Goal: Task Accomplishment & Management: Complete application form

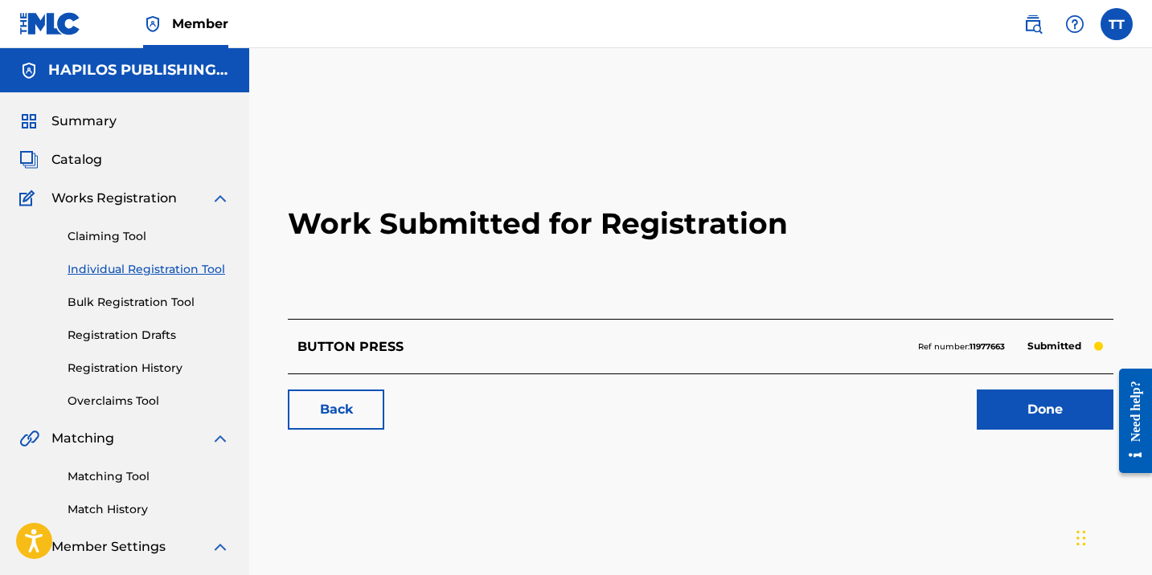
click at [183, 268] on link "Individual Registration Tool" at bounding box center [149, 269] width 162 height 17
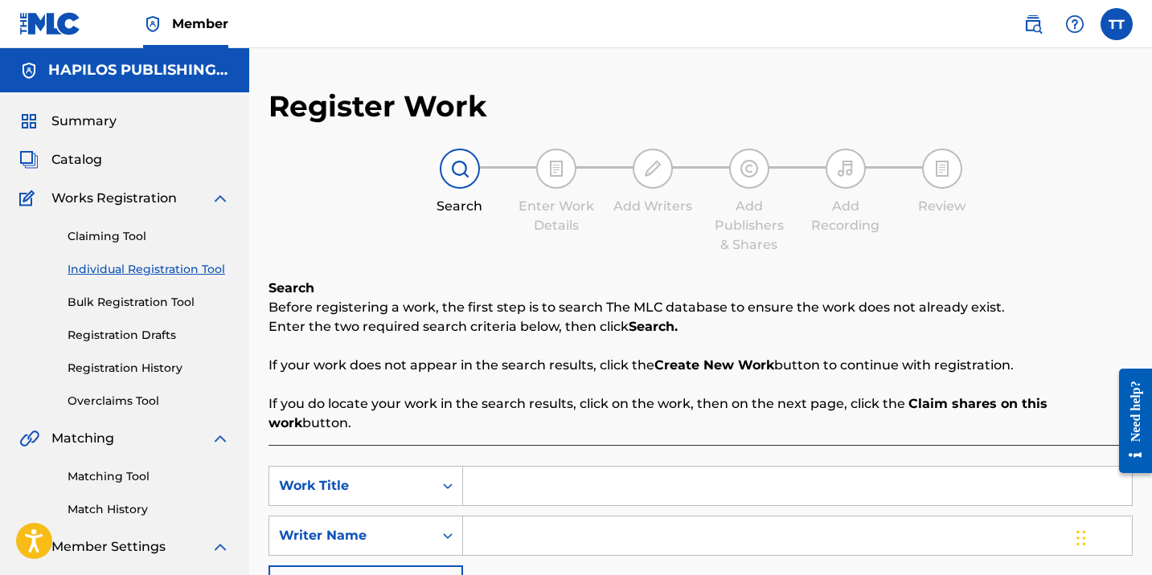
click at [534, 469] on input "Search Form" at bounding box center [797, 486] width 669 height 39
paste input "MENTAL"
type input "MENTAL"
click at [512, 517] on input "Search Form" at bounding box center [797, 536] width 669 height 39
paste input "[PERSON_NAME]"
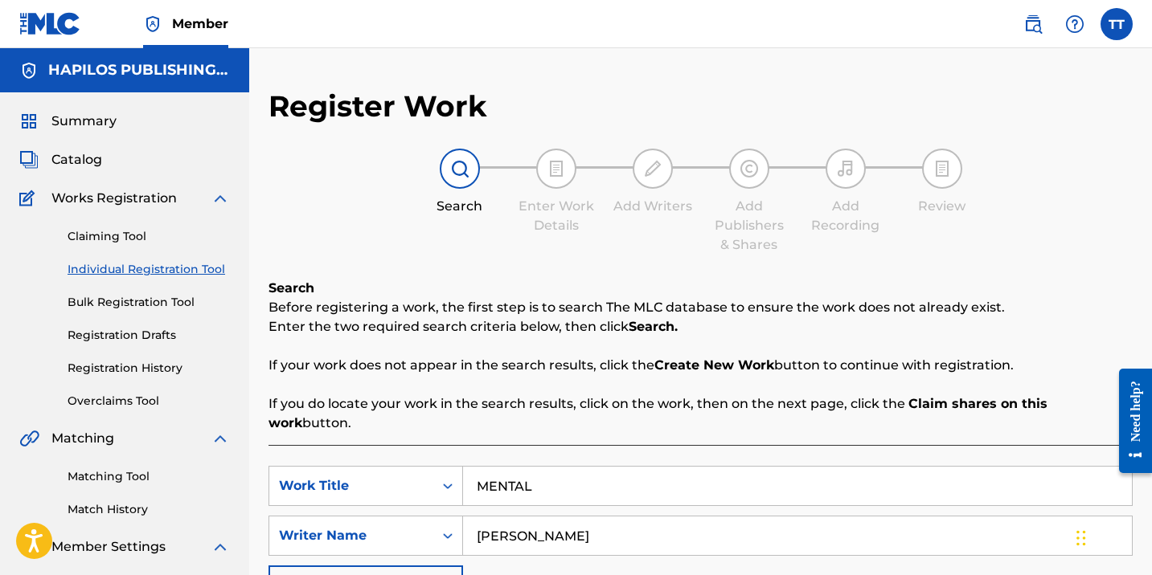
type input "[PERSON_NAME]"
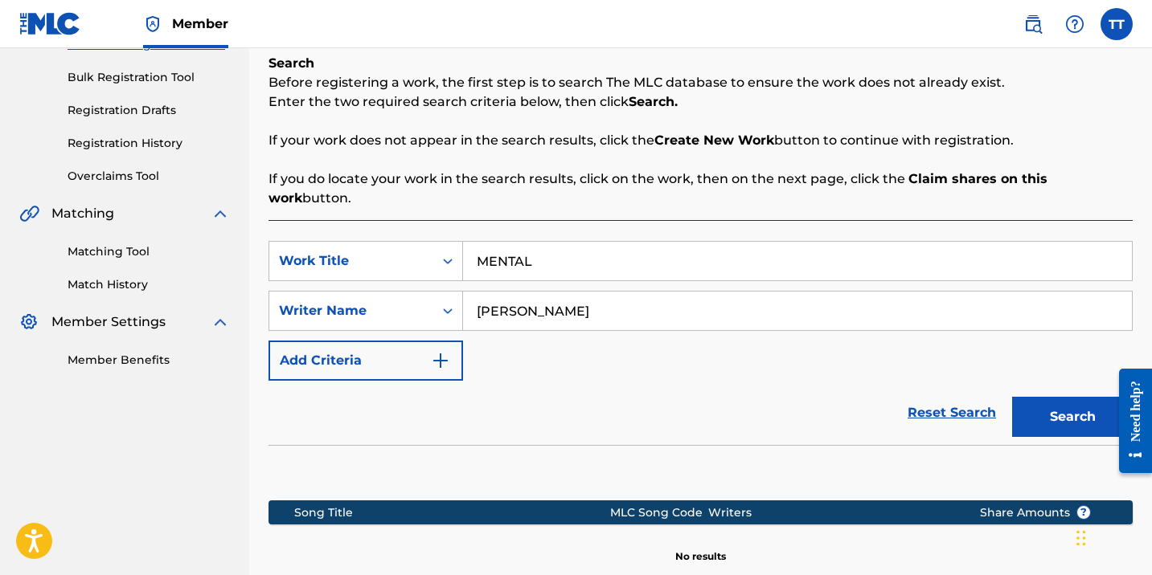
scroll to position [393, 0]
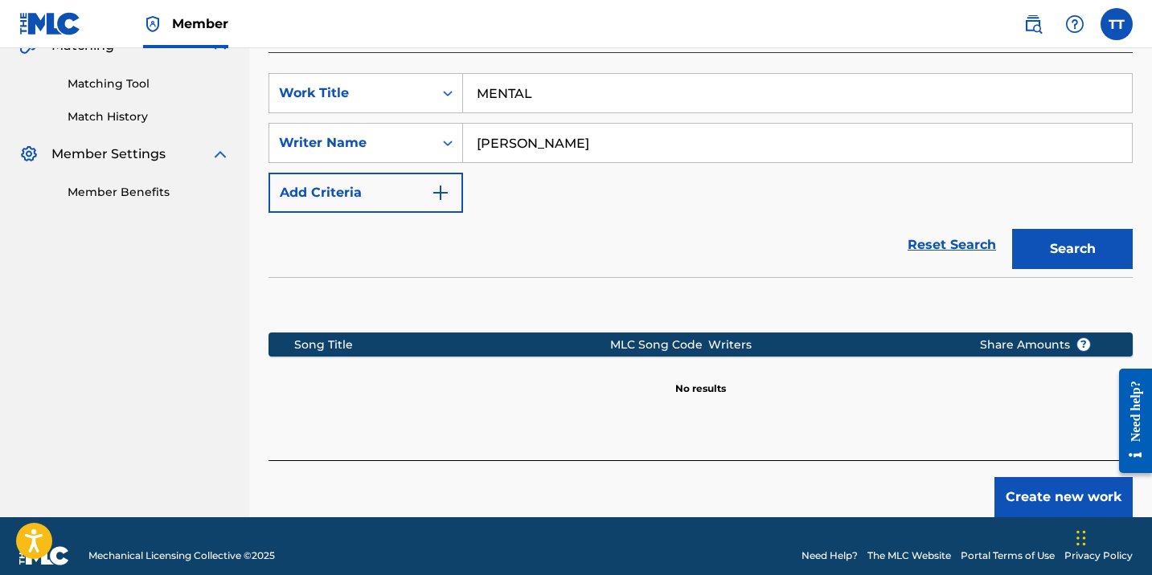
click at [1063, 237] on button "Search" at bounding box center [1072, 249] width 121 height 40
click at [1051, 477] on button "Create new work" at bounding box center [1063, 497] width 138 height 40
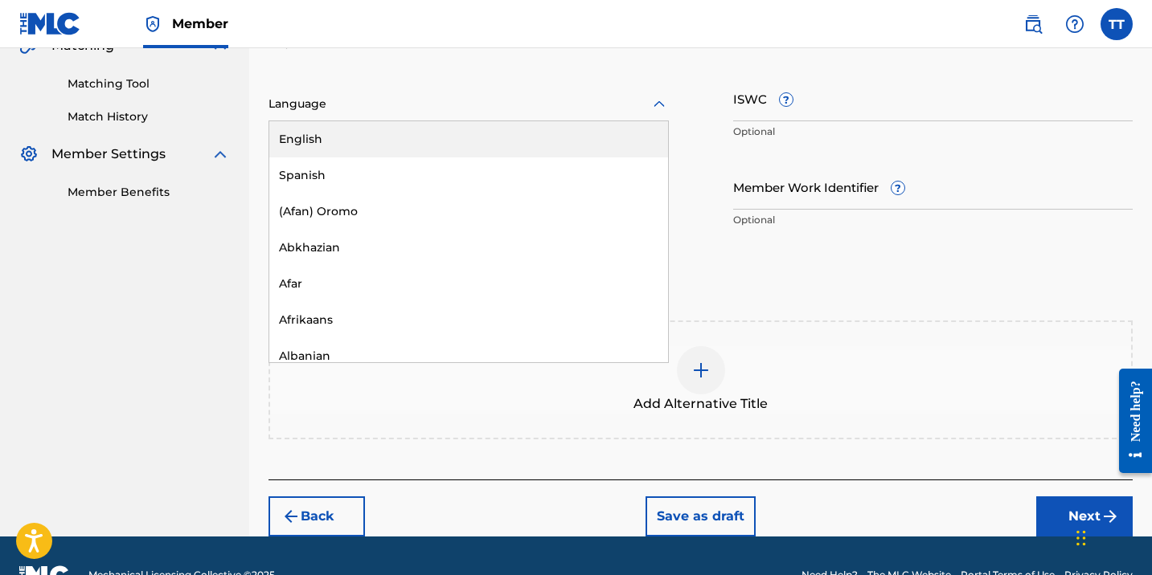
click at [438, 92] on div "Language" at bounding box center [468, 105] width 400 height 34
click at [435, 134] on div "English" at bounding box center [468, 139] width 399 height 36
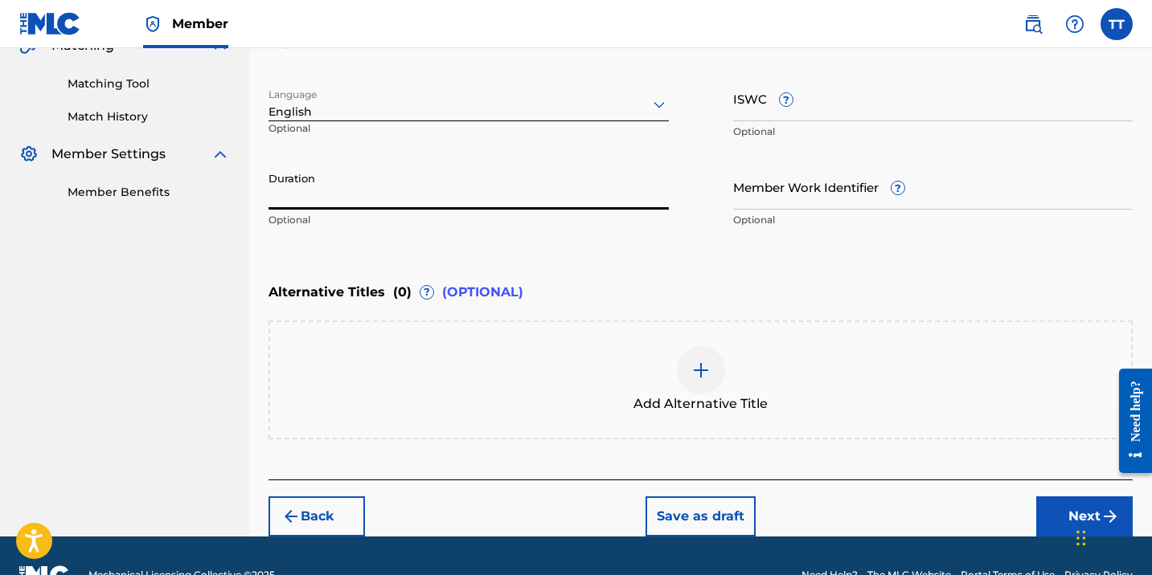
click at [456, 205] on input "Duration" at bounding box center [468, 187] width 400 height 46
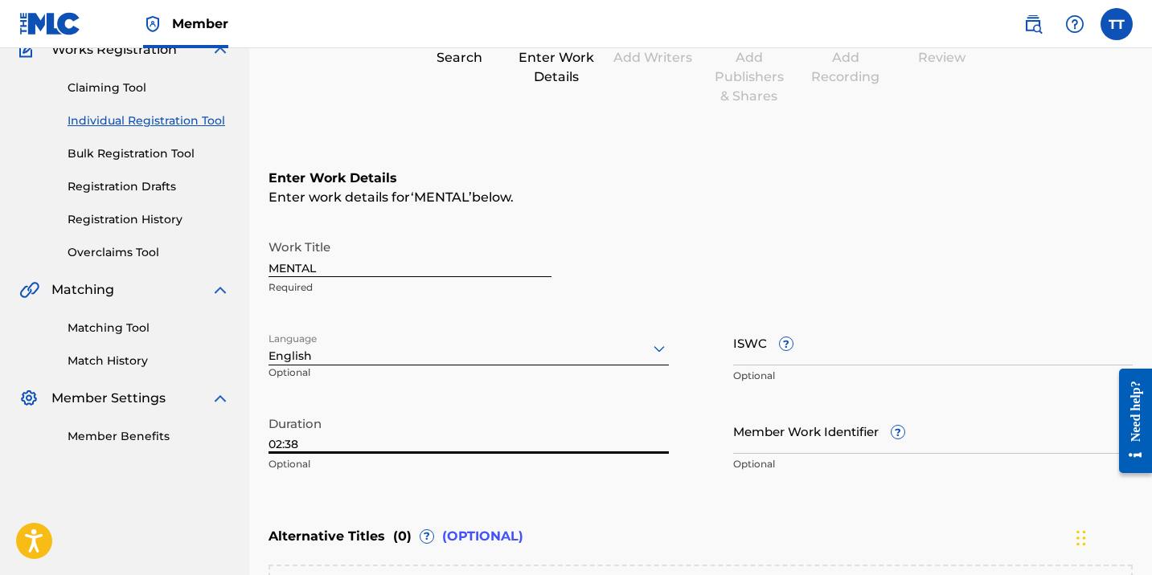
type input "02:38"
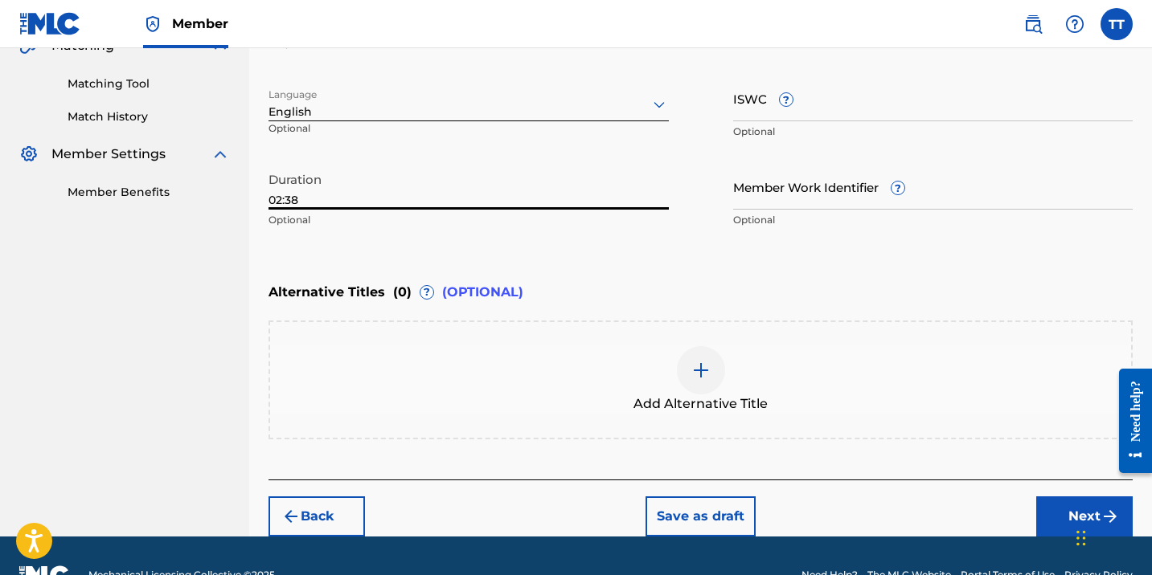
scroll to position [431, 0]
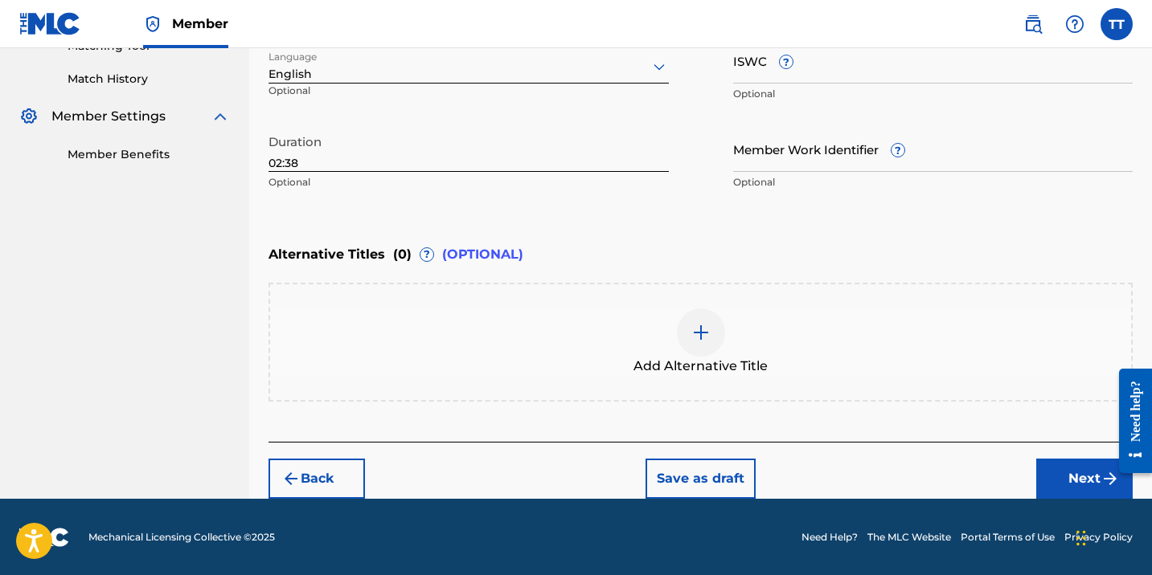
click at [547, 334] on div "Add Alternative Title" at bounding box center [700, 343] width 861 height 68
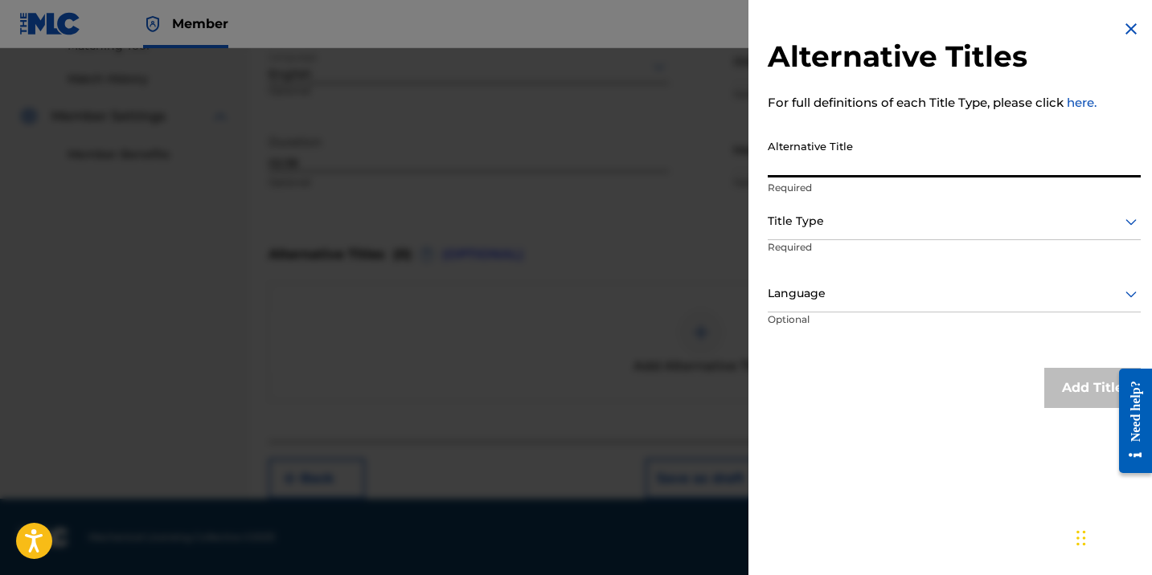
click at [807, 175] on input "Alternative Title" at bounding box center [954, 155] width 373 height 46
paste input "MENTAL (RADIO EDIT)"
type input "MENTAL (RADIO EDIT)"
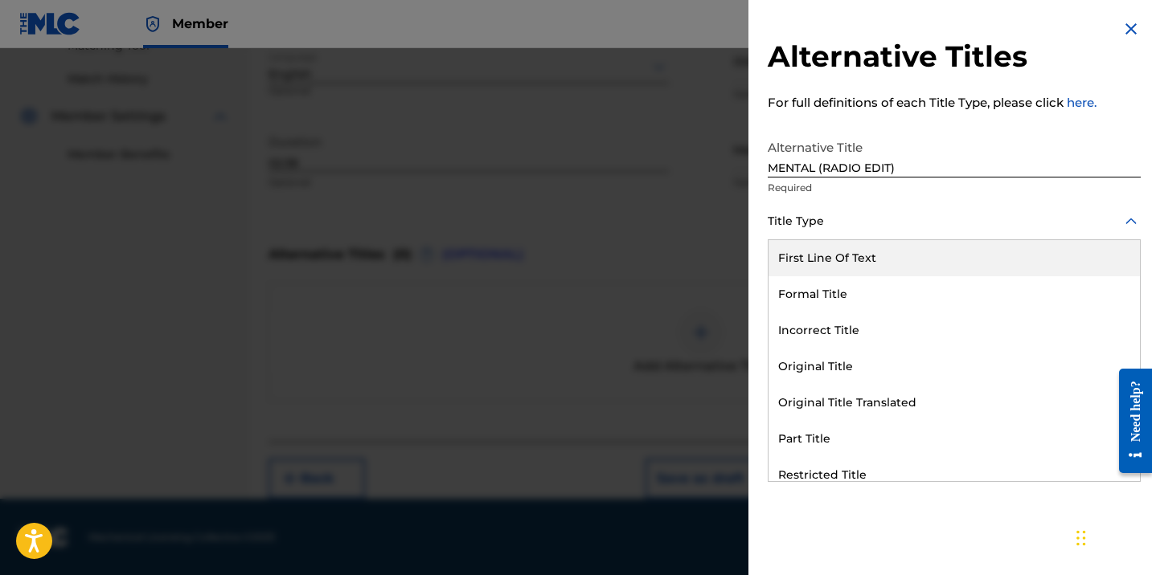
click at [816, 208] on div "Title Type" at bounding box center [954, 222] width 373 height 36
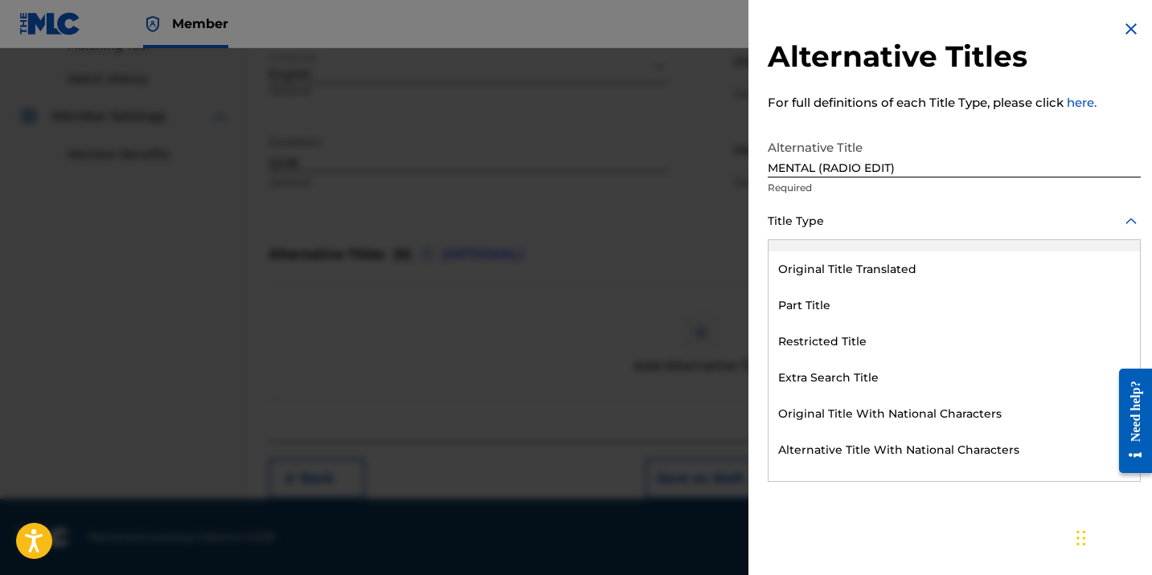
scroll to position [157, 0]
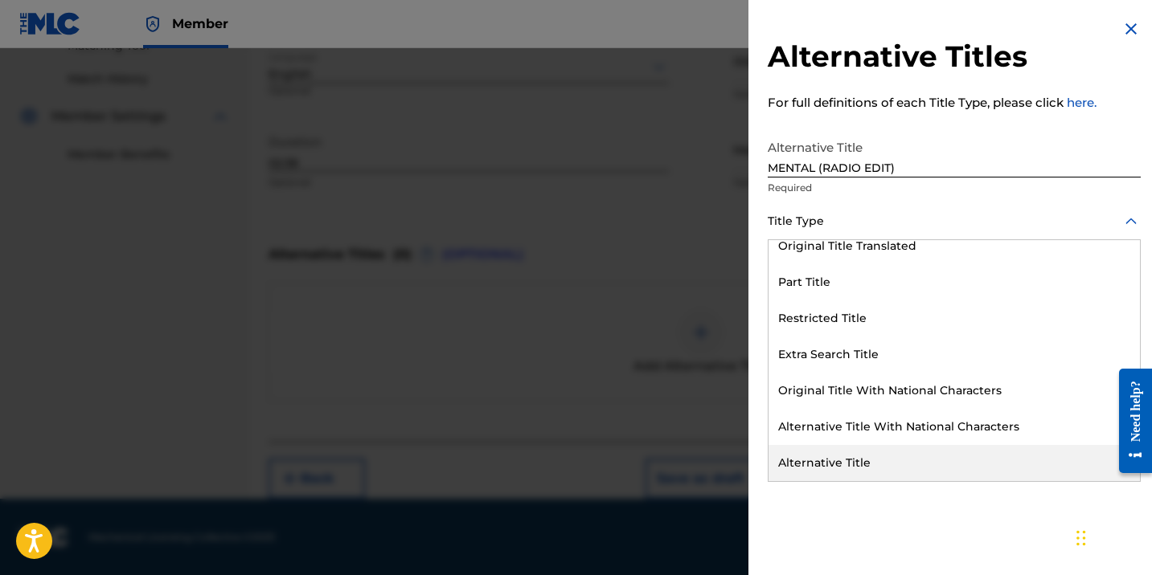
click at [1042, 455] on div "Alternative Title" at bounding box center [953, 463] width 371 height 36
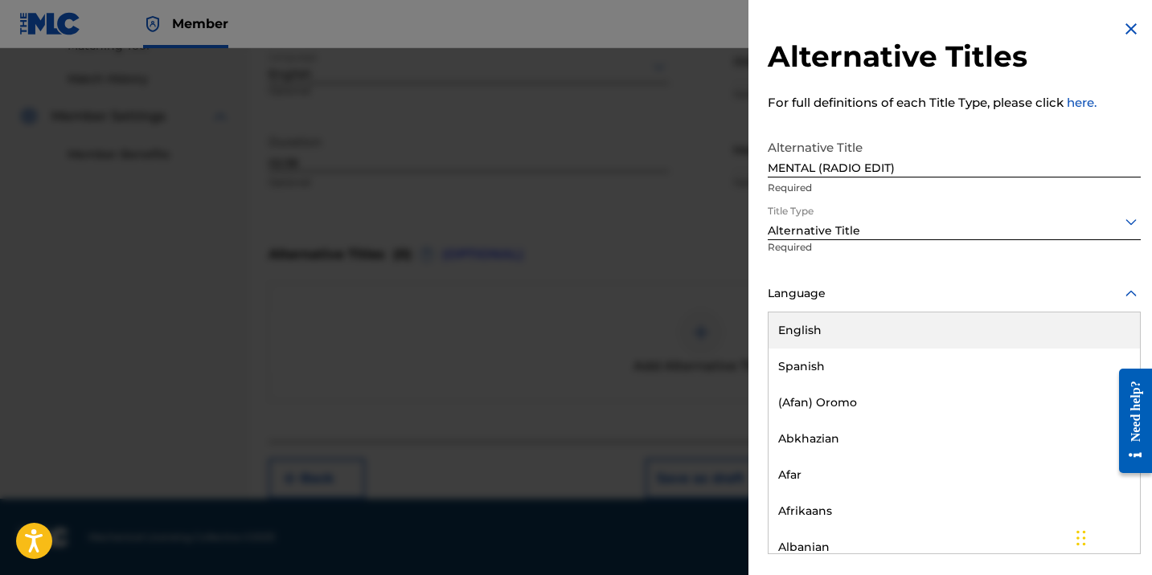
click at [954, 298] on div at bounding box center [954, 294] width 373 height 20
click at [948, 325] on div "English" at bounding box center [953, 331] width 371 height 36
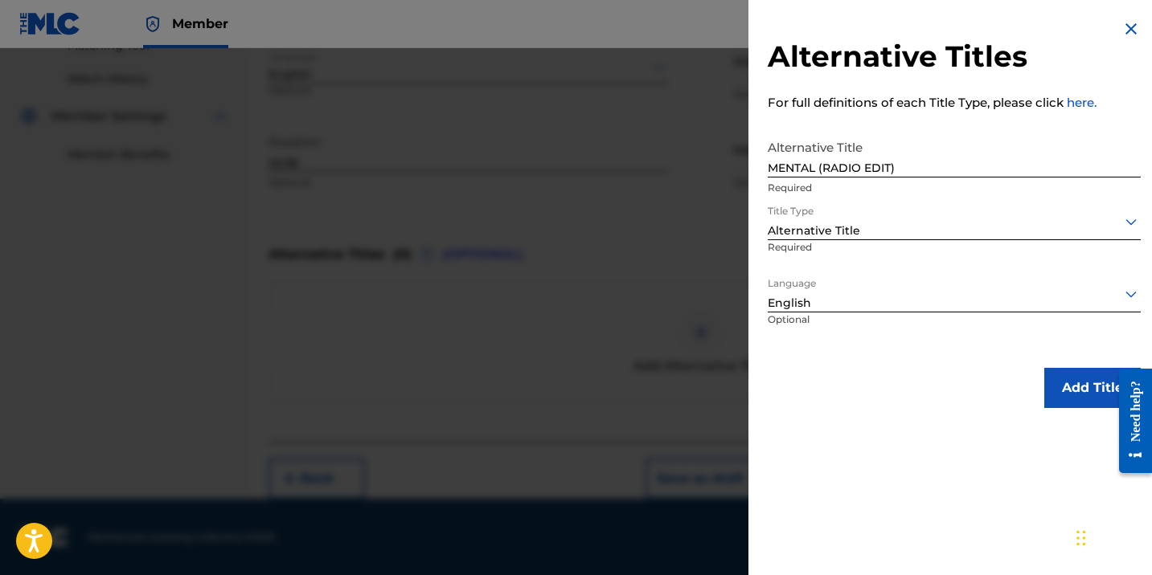
click at [1063, 368] on button "Add Title" at bounding box center [1092, 388] width 96 height 40
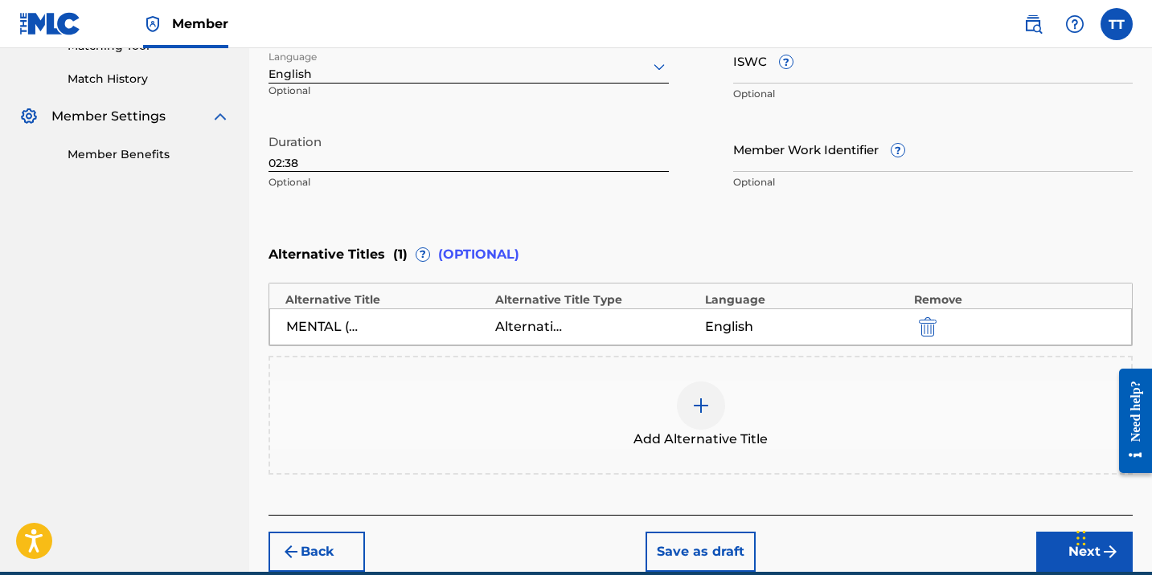
scroll to position [505, 0]
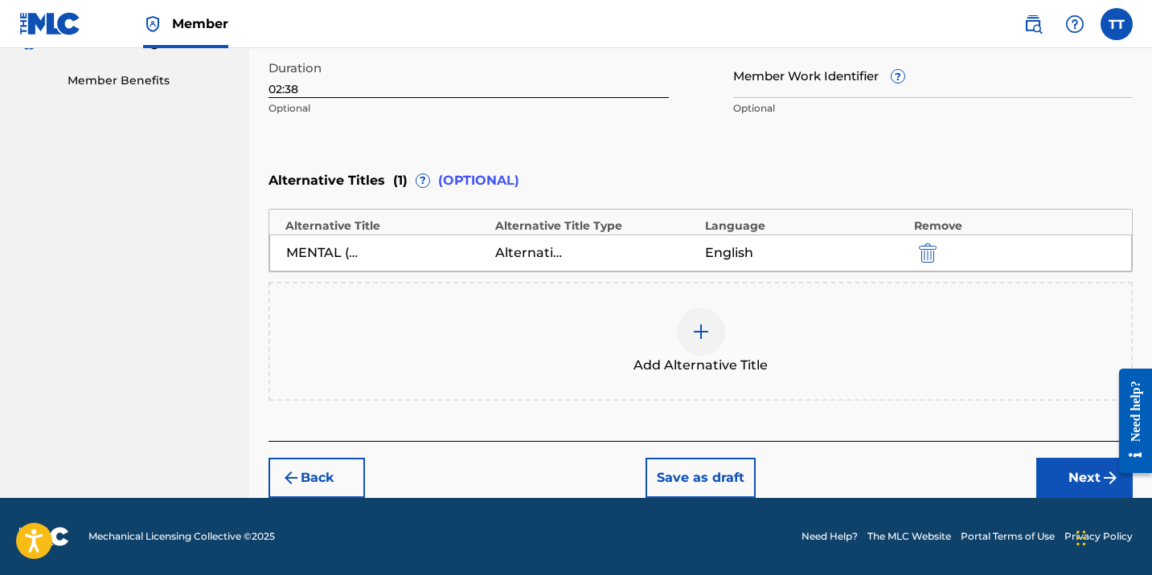
click at [1071, 466] on button "Next" at bounding box center [1084, 478] width 96 height 40
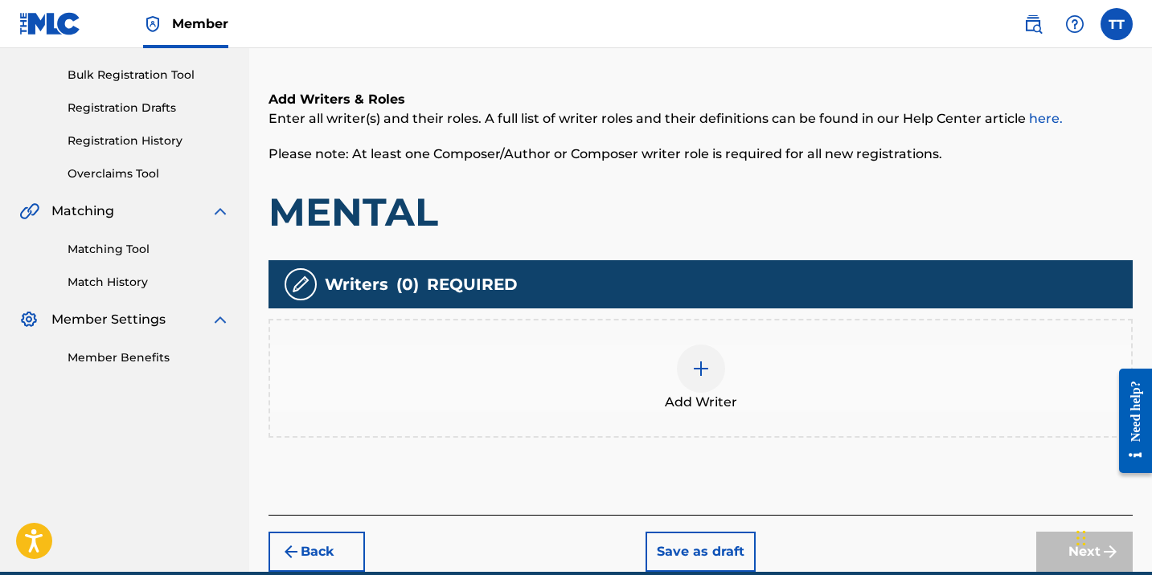
scroll to position [301, 0]
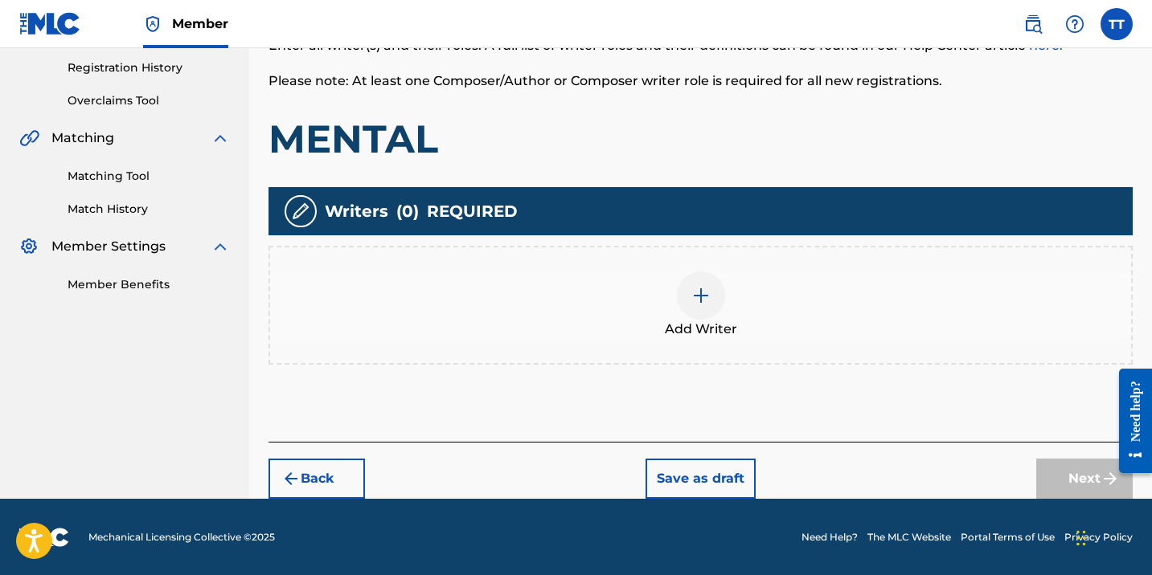
click at [697, 301] on img at bounding box center [700, 295] width 19 height 19
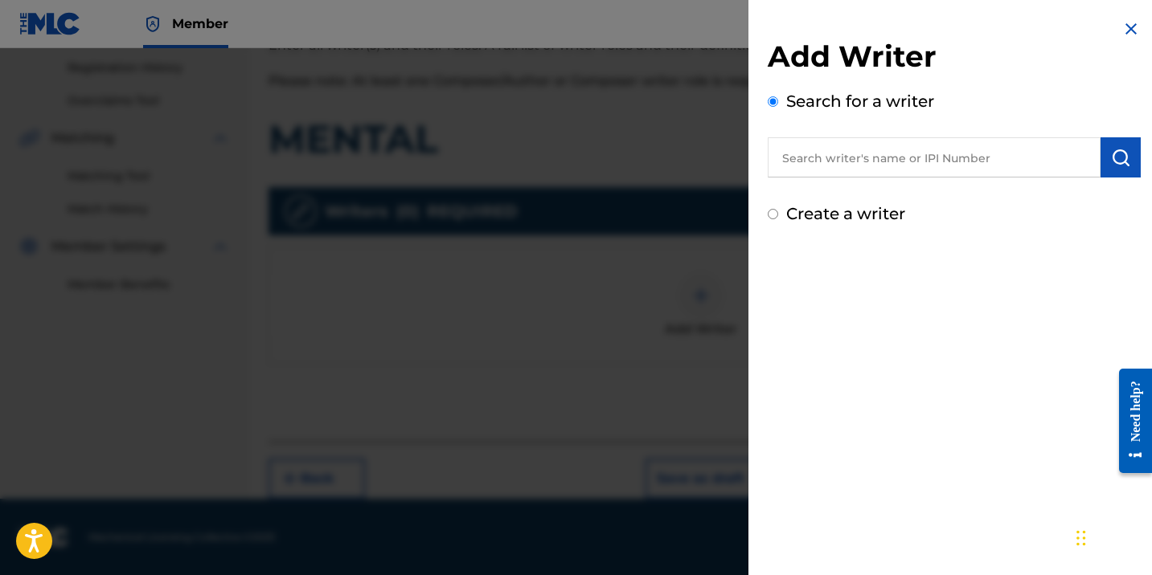
click at [829, 152] on input "text" at bounding box center [934, 157] width 333 height 40
paste input "[PERSON_NAME]"
type input "[PERSON_NAME]"
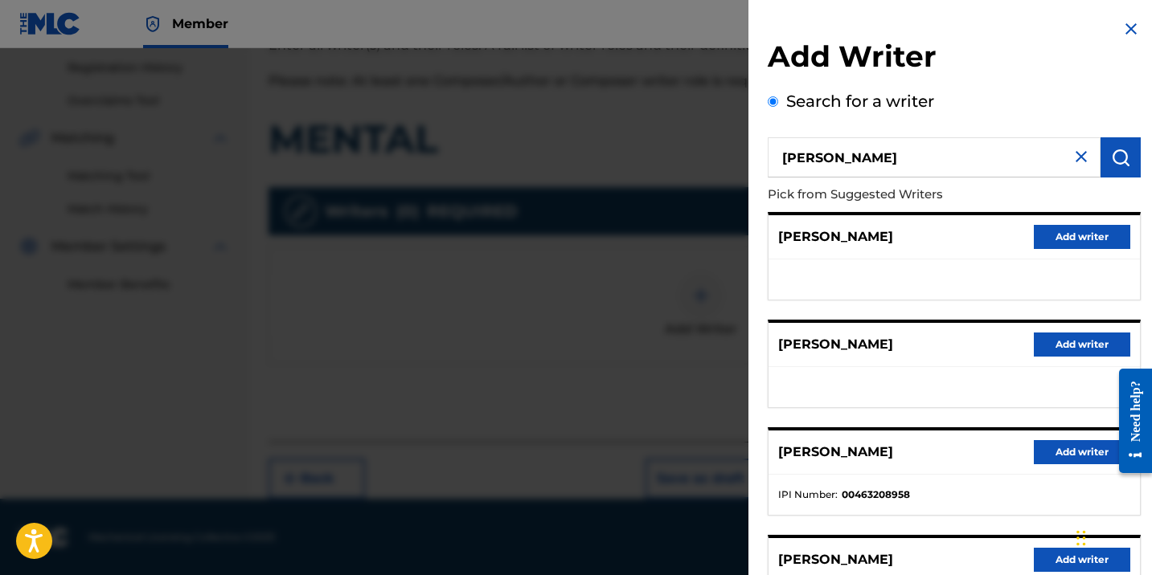
scroll to position [257, 0]
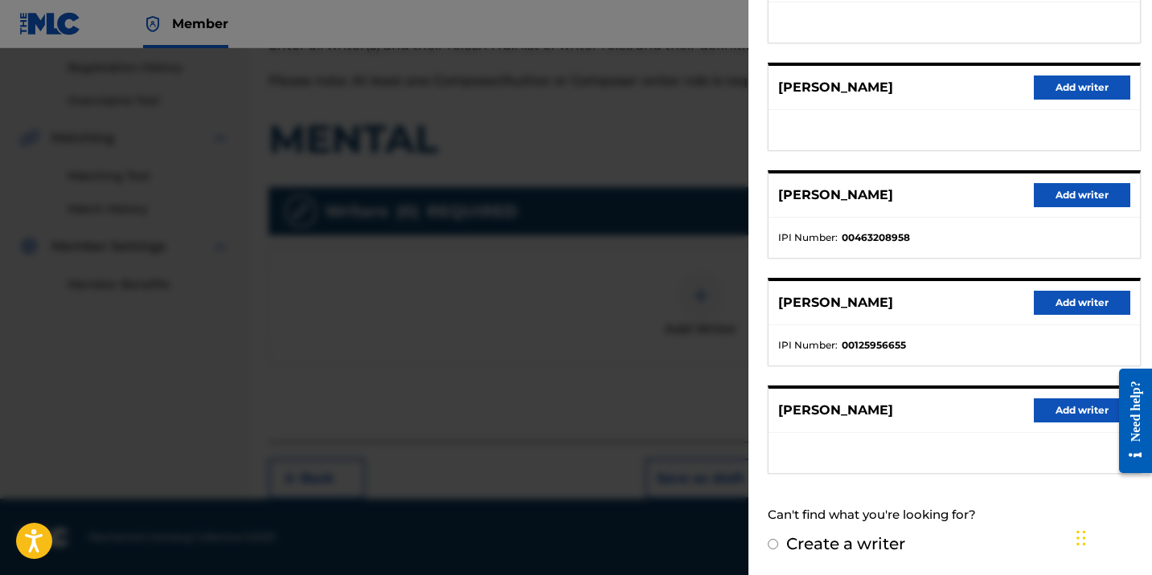
click at [1062, 423] on div "[PERSON_NAME] Add writer" at bounding box center [953, 411] width 371 height 44
click at [1060, 410] on button "Add writer" at bounding box center [1082, 411] width 96 height 24
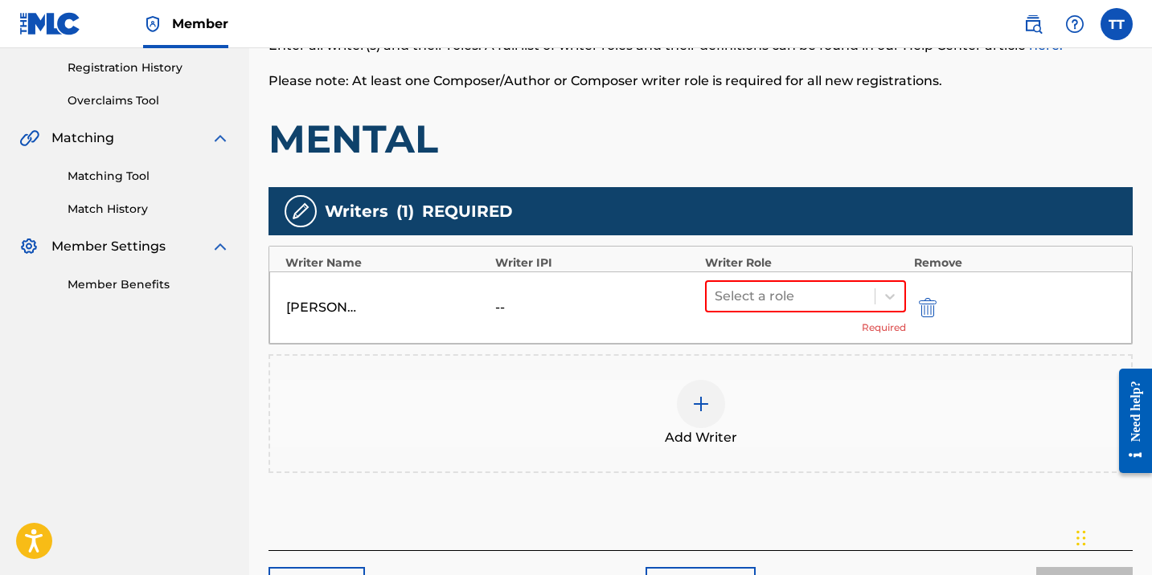
click at [328, 302] on div "[PERSON_NAME]" at bounding box center [322, 307] width 72 height 19
click at [754, 300] on div at bounding box center [791, 296] width 152 height 23
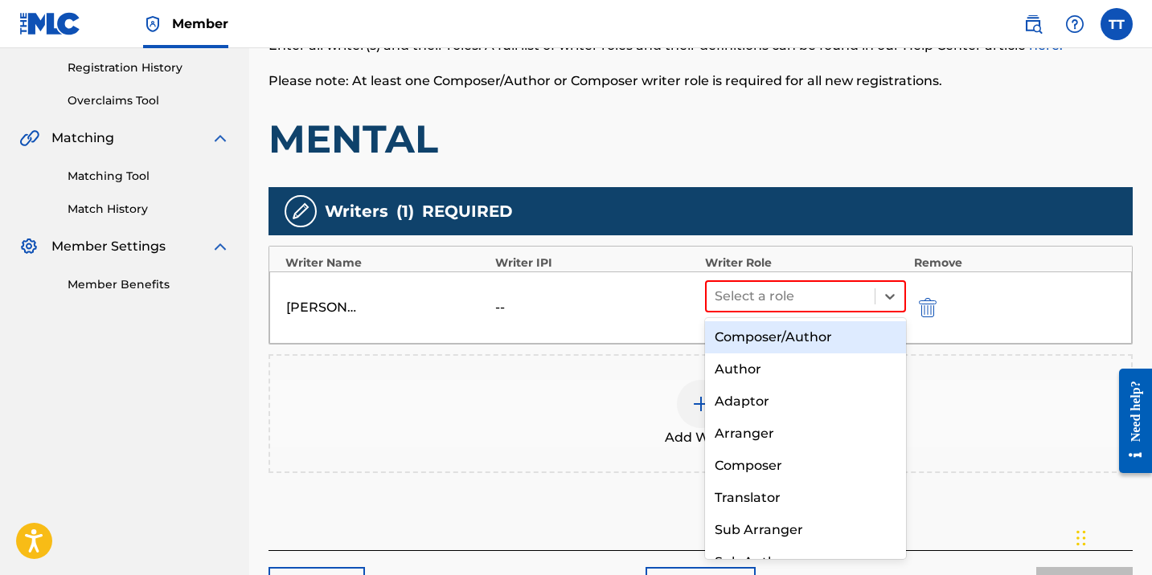
click at [749, 335] on div "Composer/Author" at bounding box center [805, 338] width 201 height 32
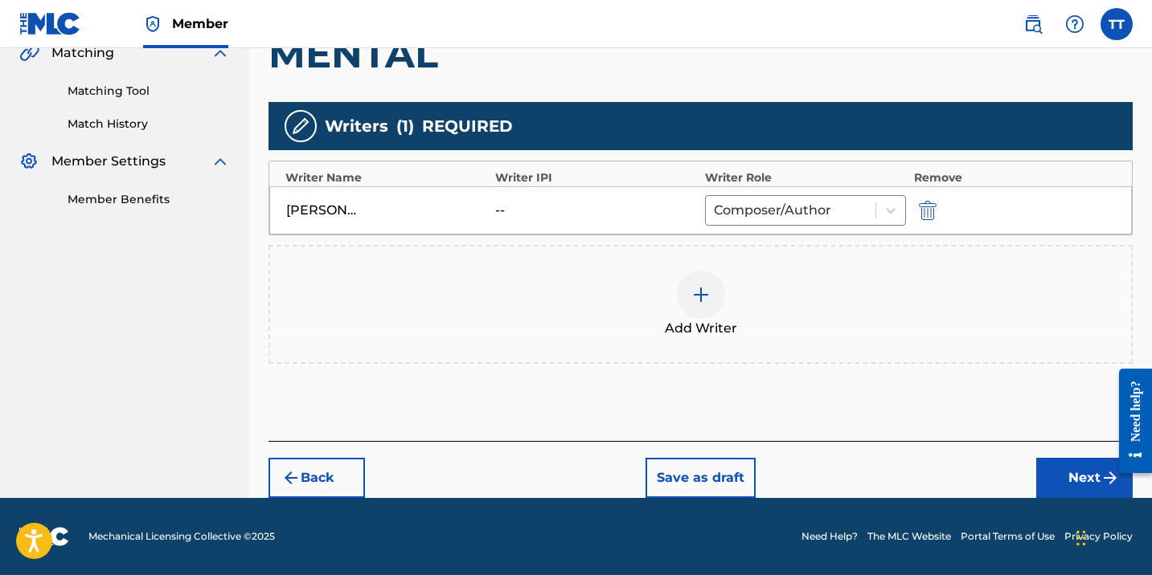
click at [1075, 465] on button "Next" at bounding box center [1084, 478] width 96 height 40
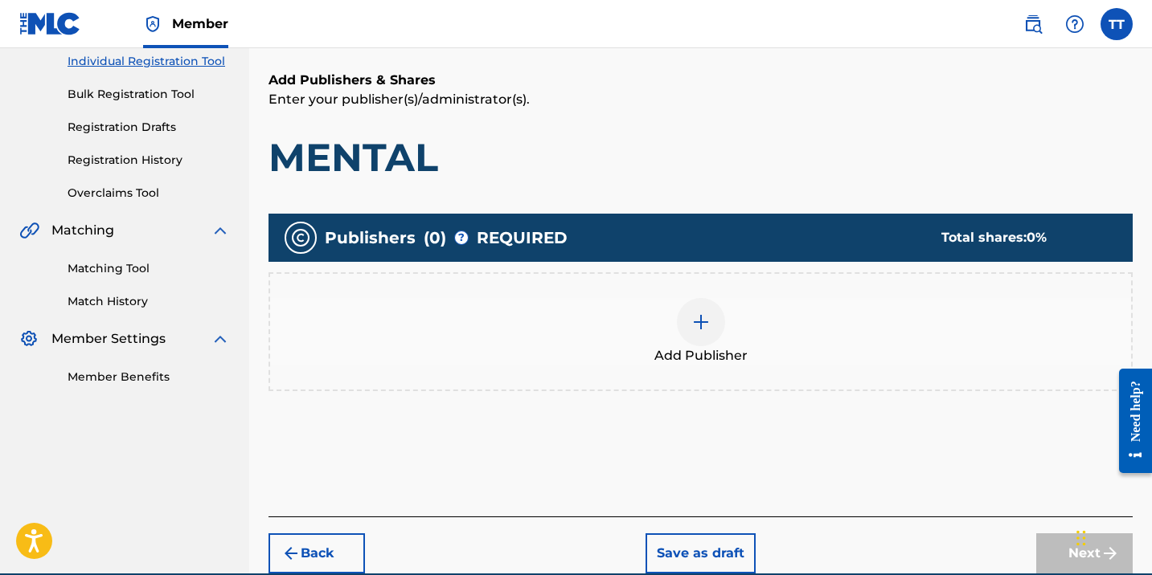
scroll to position [283, 0]
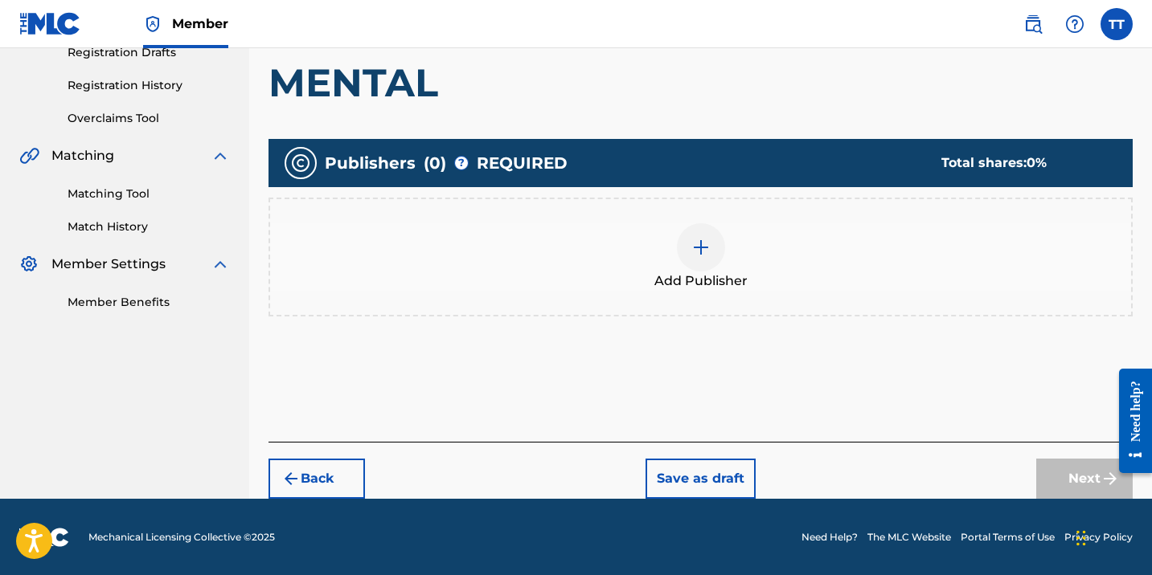
click at [684, 240] on div at bounding box center [701, 247] width 48 height 48
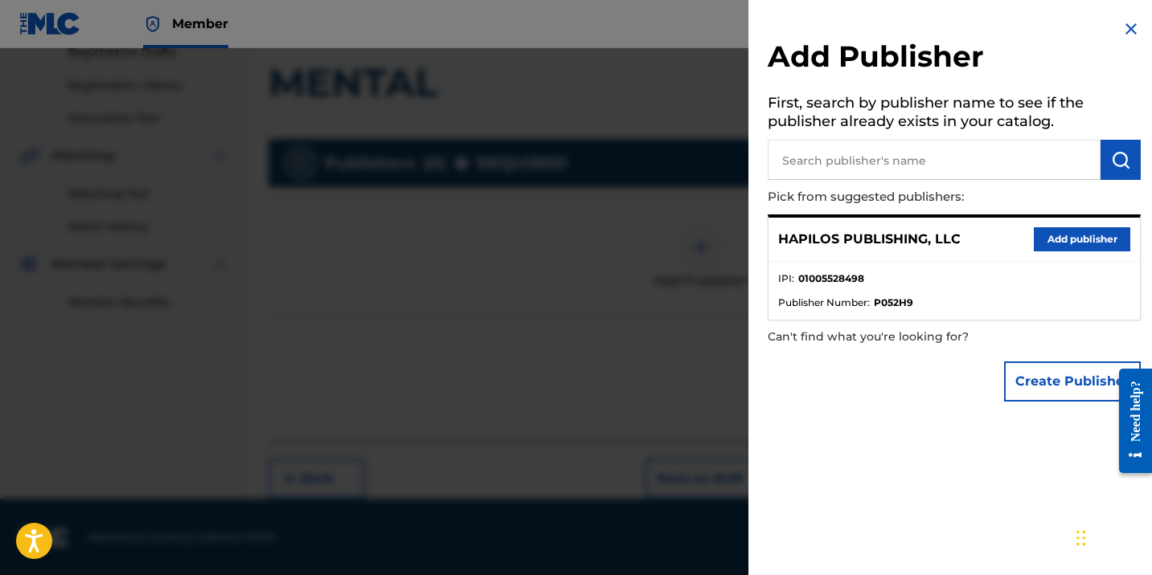
click at [1052, 238] on button "Add publisher" at bounding box center [1082, 239] width 96 height 24
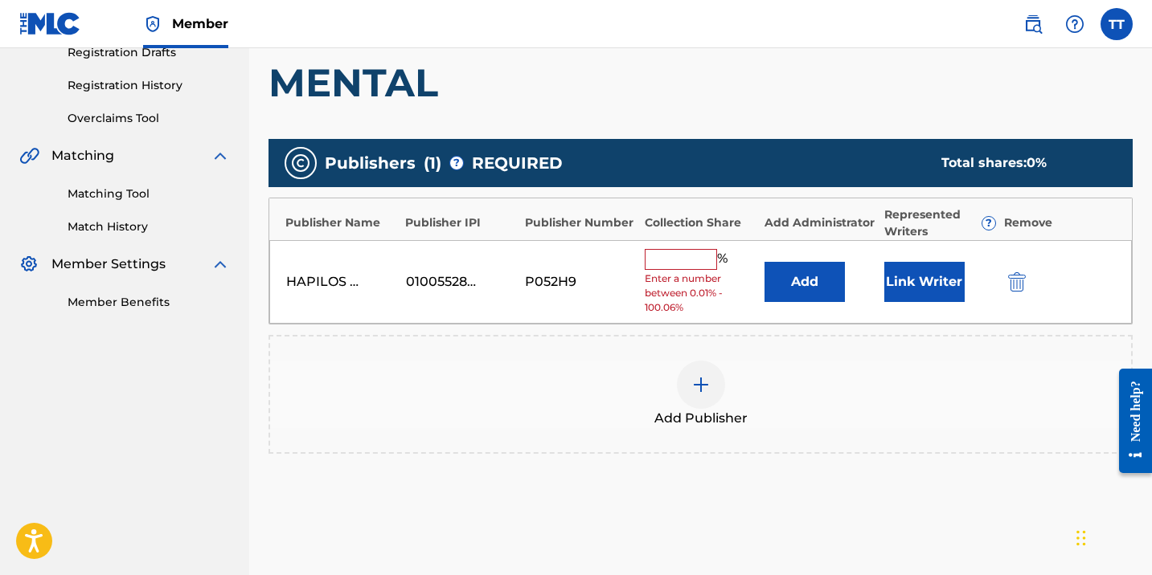
click at [887, 294] on button "Link Writer" at bounding box center [924, 282] width 80 height 40
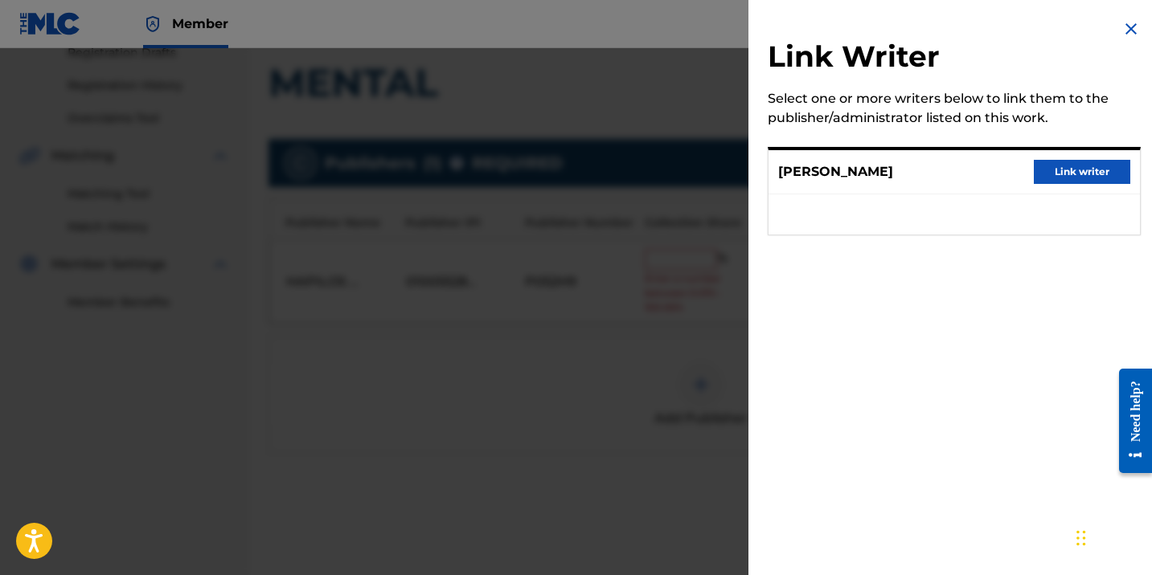
click at [1074, 173] on button "Link writer" at bounding box center [1082, 172] width 96 height 24
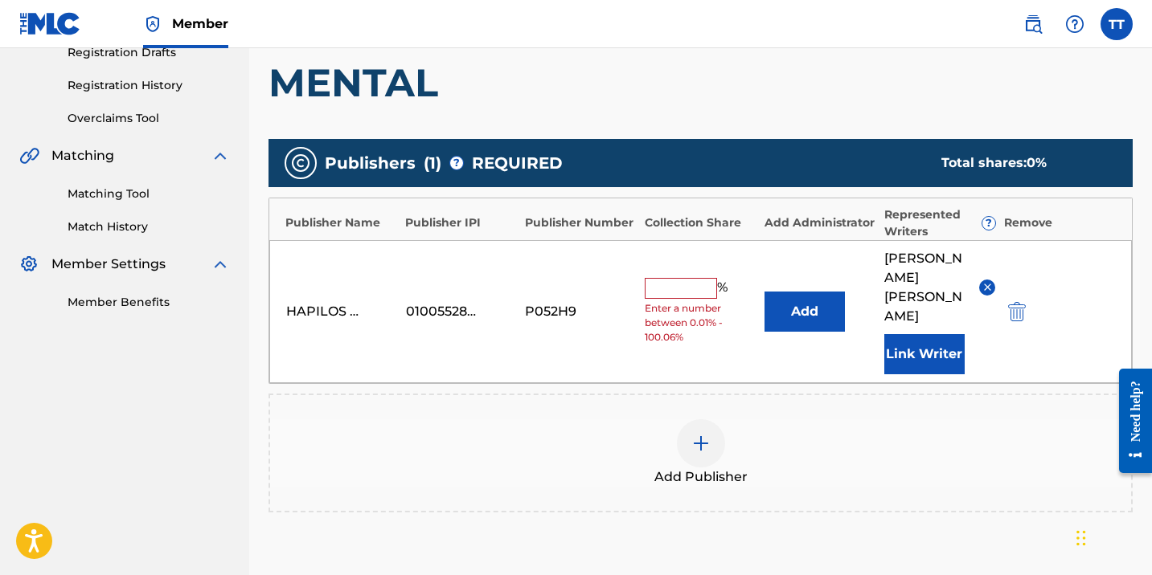
click at [684, 278] on input "text" at bounding box center [681, 288] width 72 height 21
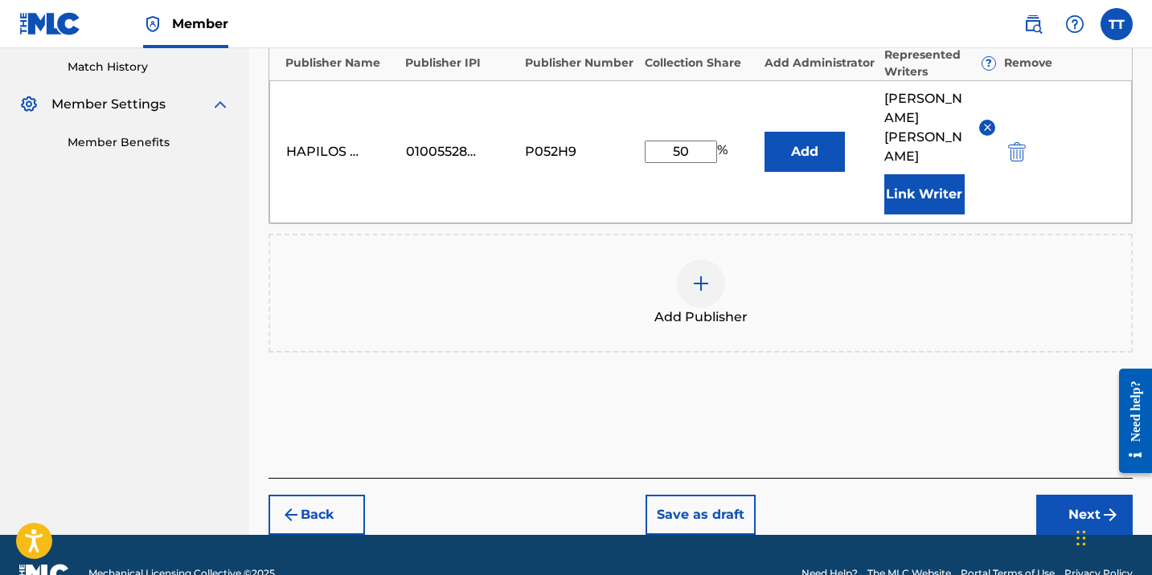
scroll to position [461, 0]
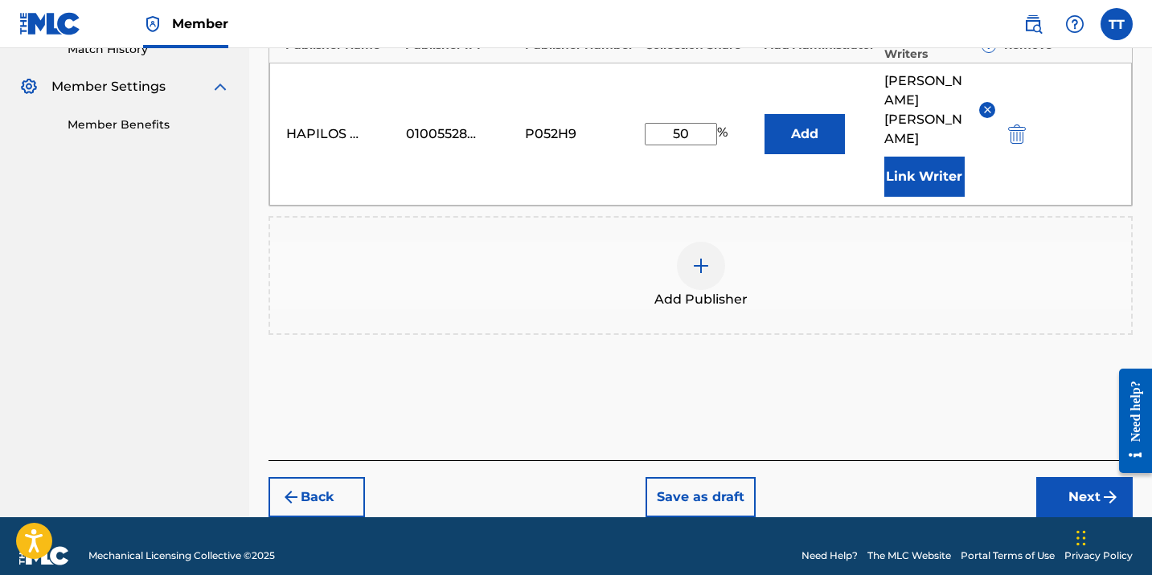
type input "50"
click at [1063, 477] on button "Next" at bounding box center [1084, 497] width 96 height 40
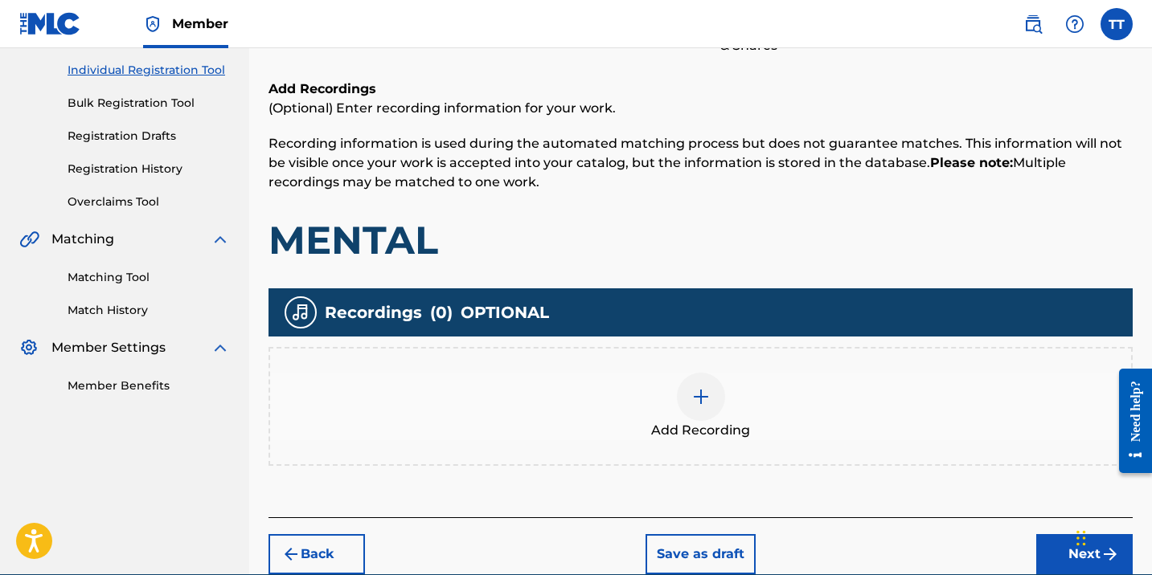
scroll to position [275, 0]
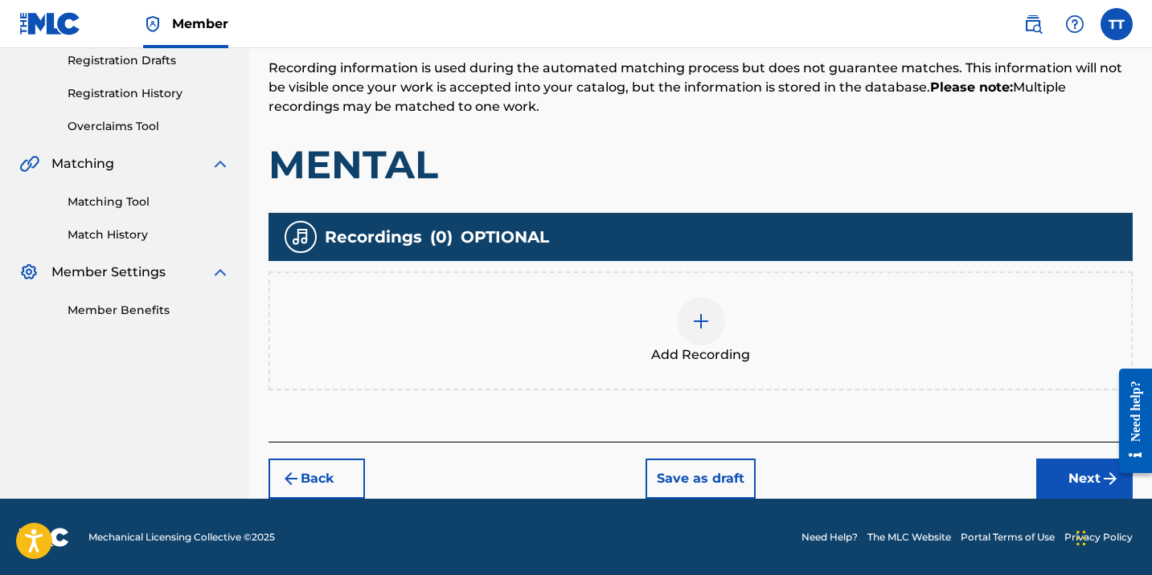
click at [733, 313] on div "Add Recording" at bounding box center [700, 331] width 861 height 68
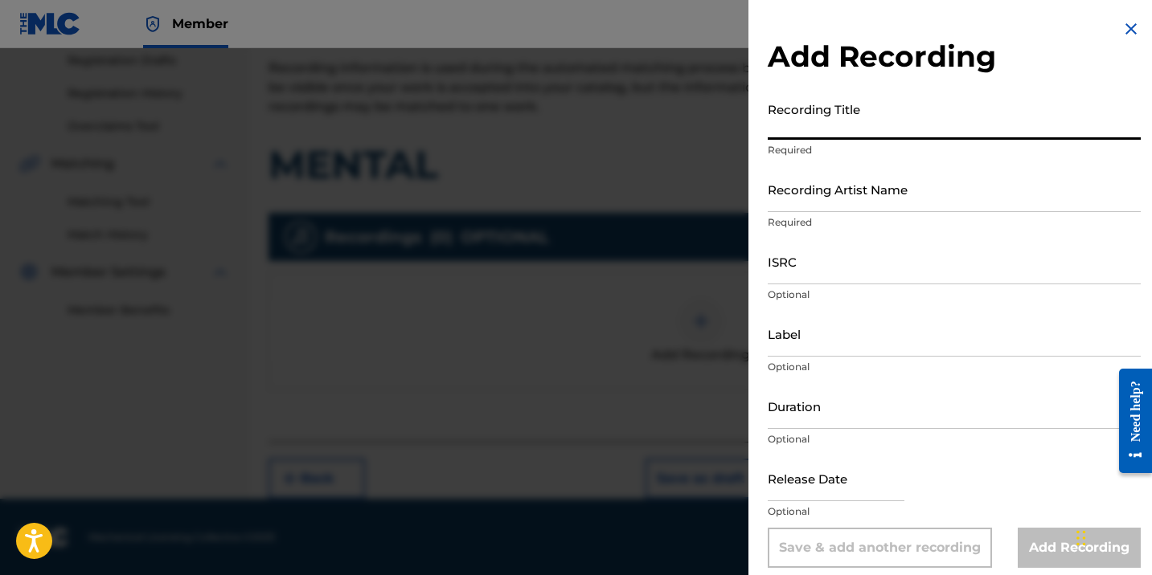
click at [809, 126] on input "Recording Title" at bounding box center [954, 117] width 373 height 46
paste input "MENTAL"
type input "MENTAL"
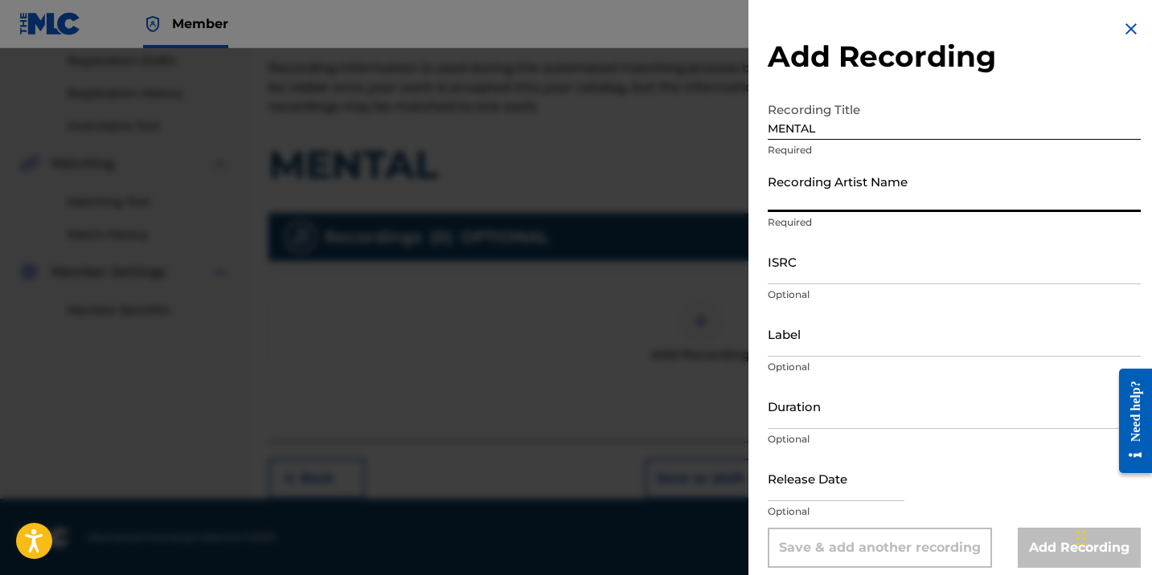
click at [857, 193] on input "Recording Artist Name" at bounding box center [954, 189] width 373 height 46
click at [815, 203] on input "Recording Artist Name" at bounding box center [954, 189] width 373 height 46
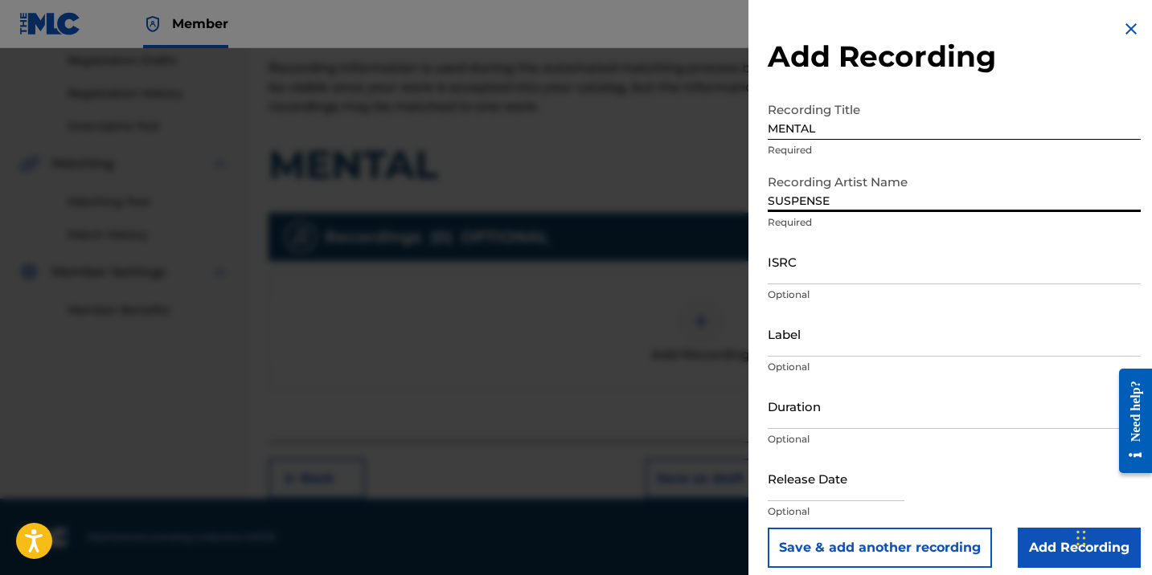
type input "SUSPENSE"
click at [841, 276] on input "ISRC" at bounding box center [954, 262] width 373 height 46
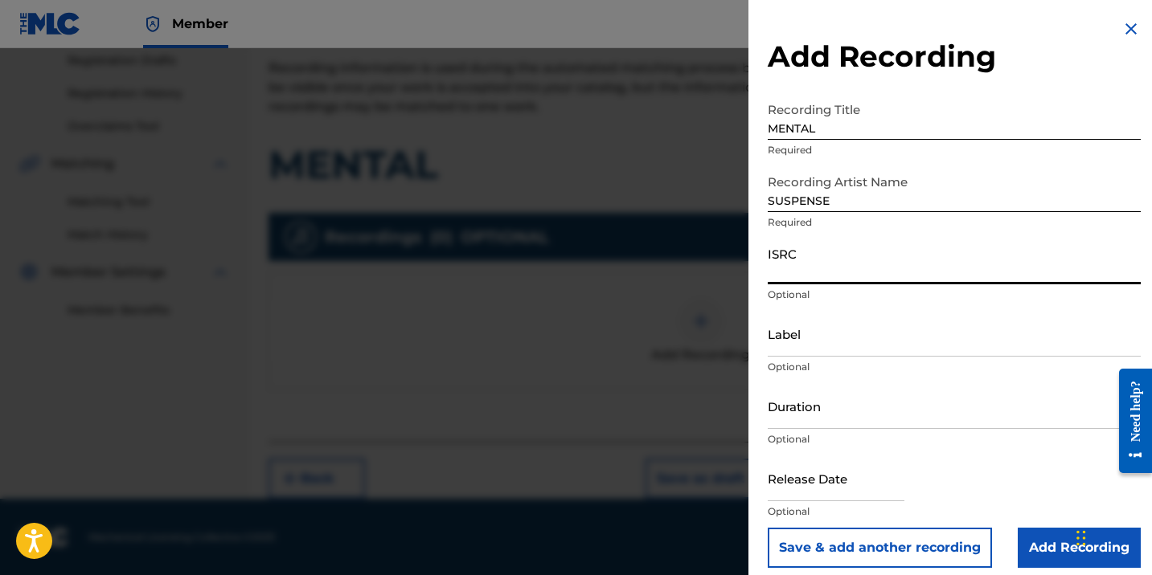
paste input "QMBZ92599639"
type input "QMBZ92599639"
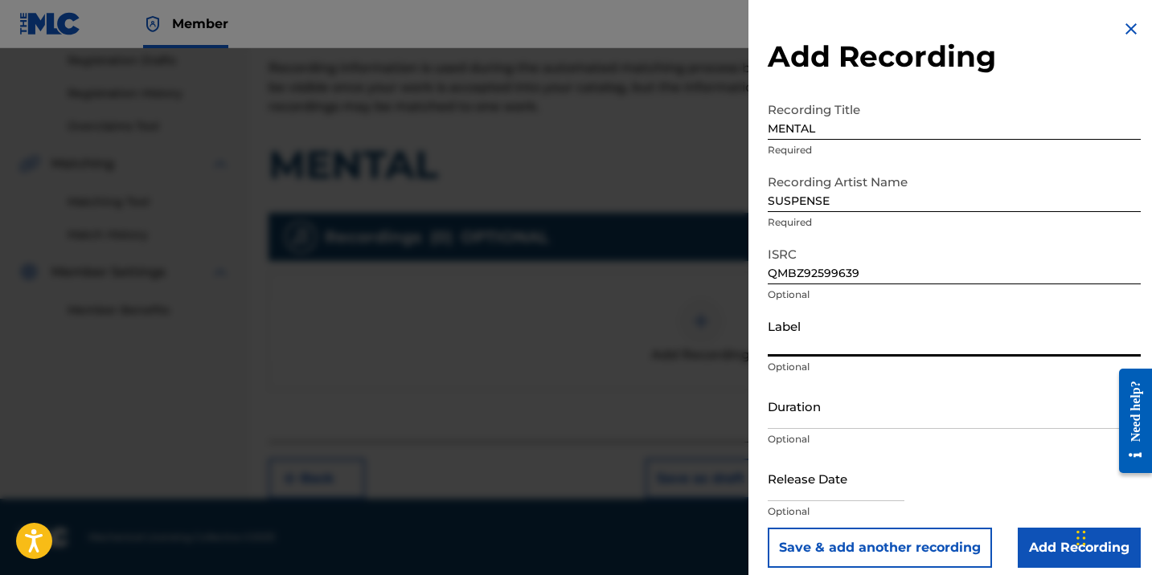
click at [883, 322] on input "Label" at bounding box center [954, 334] width 373 height 46
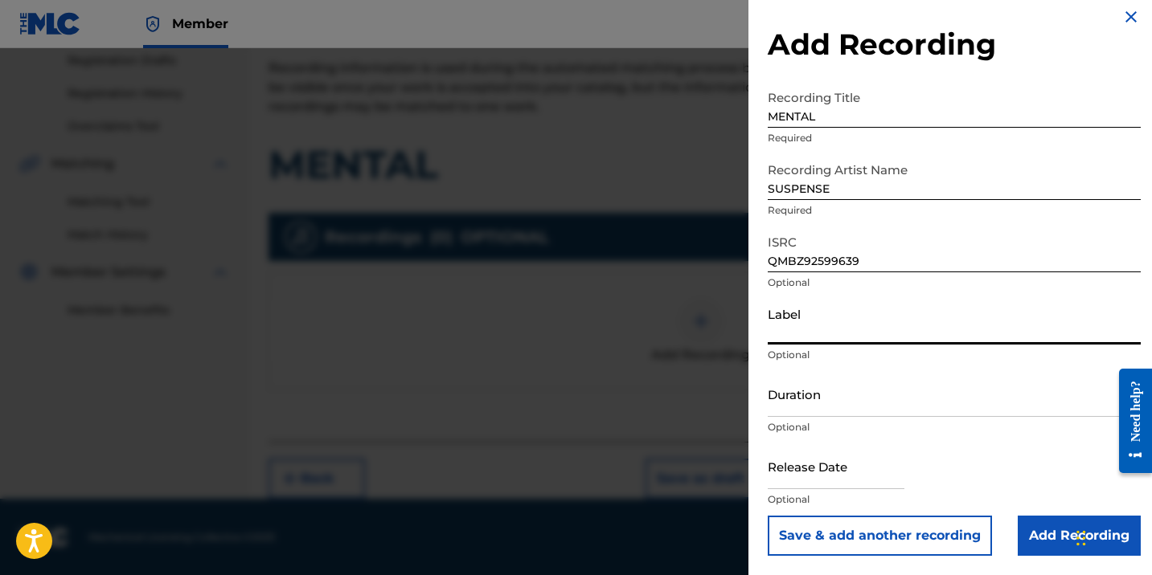
paste input "FEEL GOOD BOSS ENTERTAINMENT"
type input "FEEL GOOD BOSS ENTERTAINMENT"
click at [980, 412] on input "Duration" at bounding box center [954, 394] width 373 height 46
click at [876, 467] on input "text" at bounding box center [836, 467] width 137 height 46
select select "7"
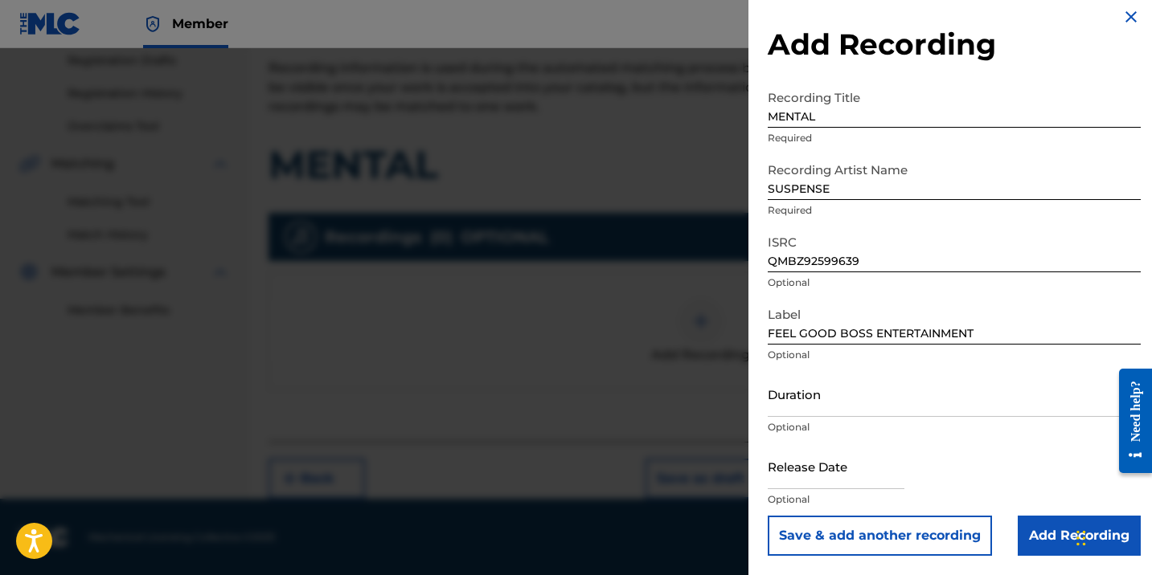
select select "2025"
click at [914, 390] on input "Duration" at bounding box center [954, 394] width 373 height 46
type input "02:39"
click at [871, 478] on input "text" at bounding box center [836, 467] width 137 height 46
select select "7"
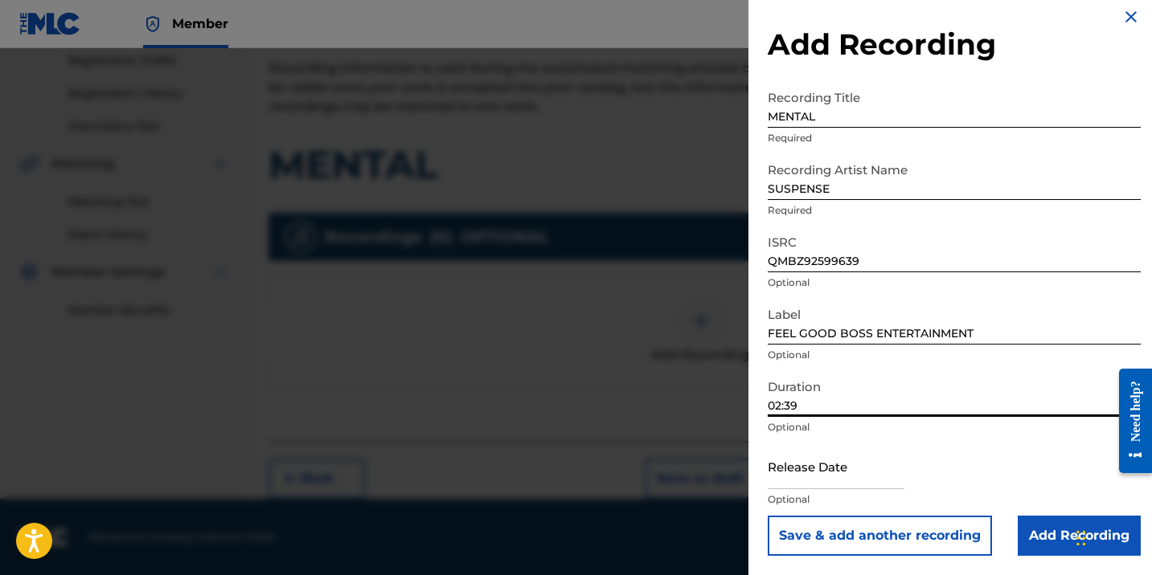
select select "2025"
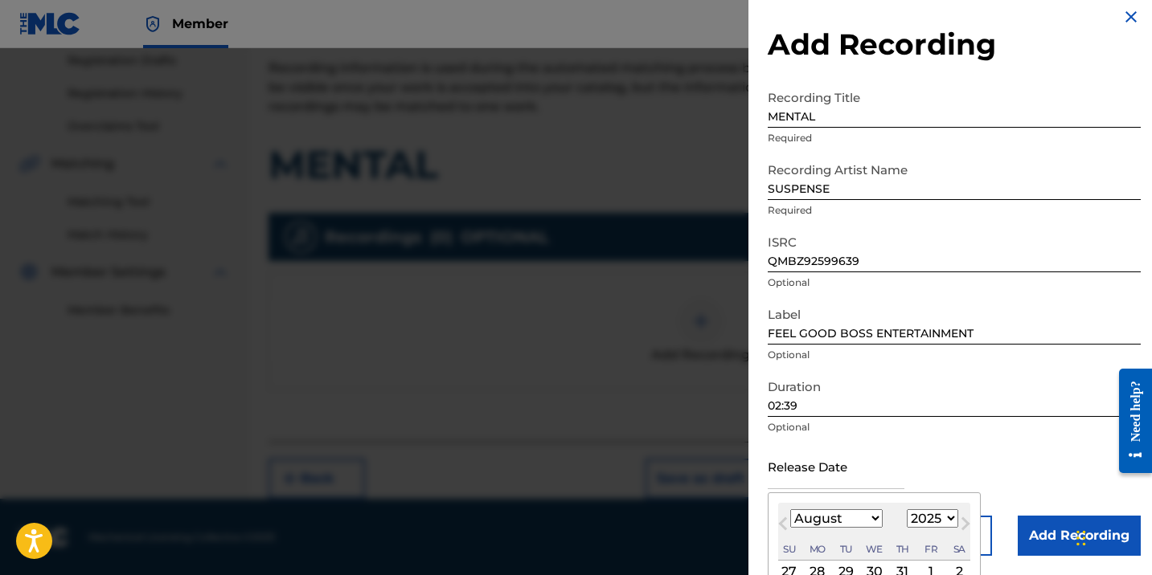
scroll to position [162, 0]
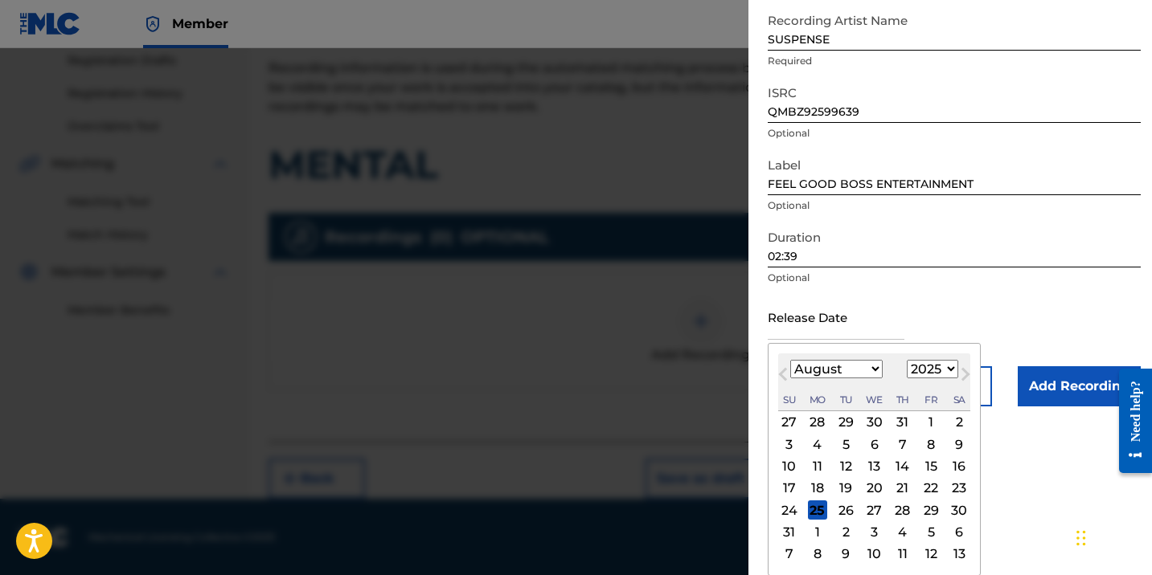
click at [784, 371] on span "Previous Month" at bounding box center [784, 377] width 0 height 24
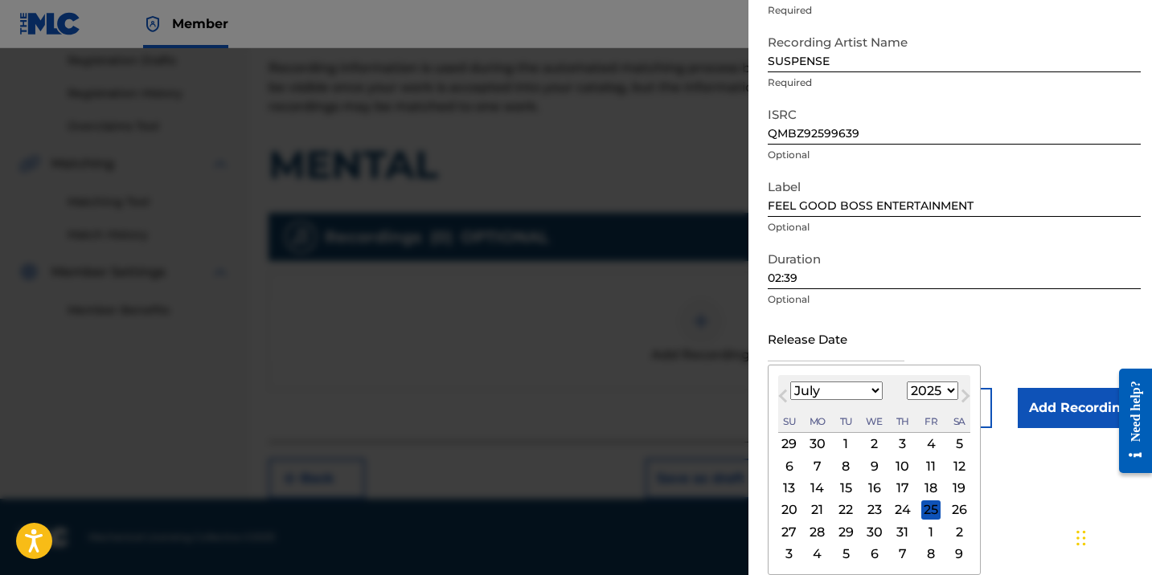
click at [783, 371] on div "[DATE] Previous Month Next Month July [DATE] February March April May June July…" at bounding box center [874, 470] width 213 height 211
click at [784, 397] on span "Previous Month" at bounding box center [784, 399] width 0 height 24
select select "5"
click at [928, 508] on div "27" at bounding box center [930, 510] width 19 height 19
type input "[DATE]"
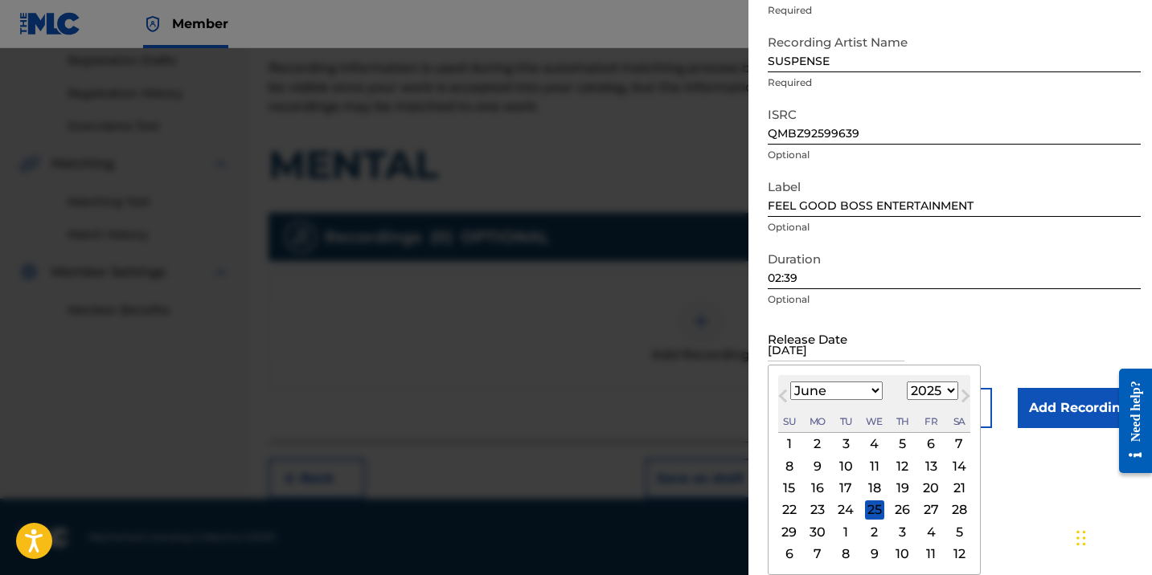
scroll to position [12, 0]
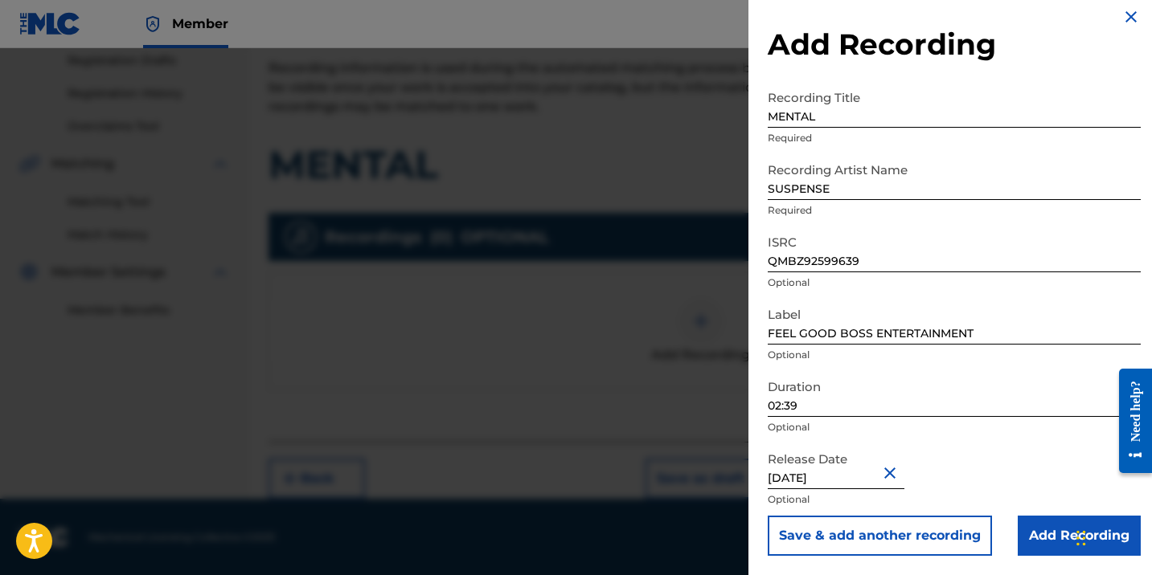
select select "5"
select select "2025"
click at [1008, 454] on div "Release Date [DATE] Optional" at bounding box center [954, 480] width 373 height 72
click at [1050, 536] on input "Add Recording" at bounding box center [1079, 536] width 123 height 40
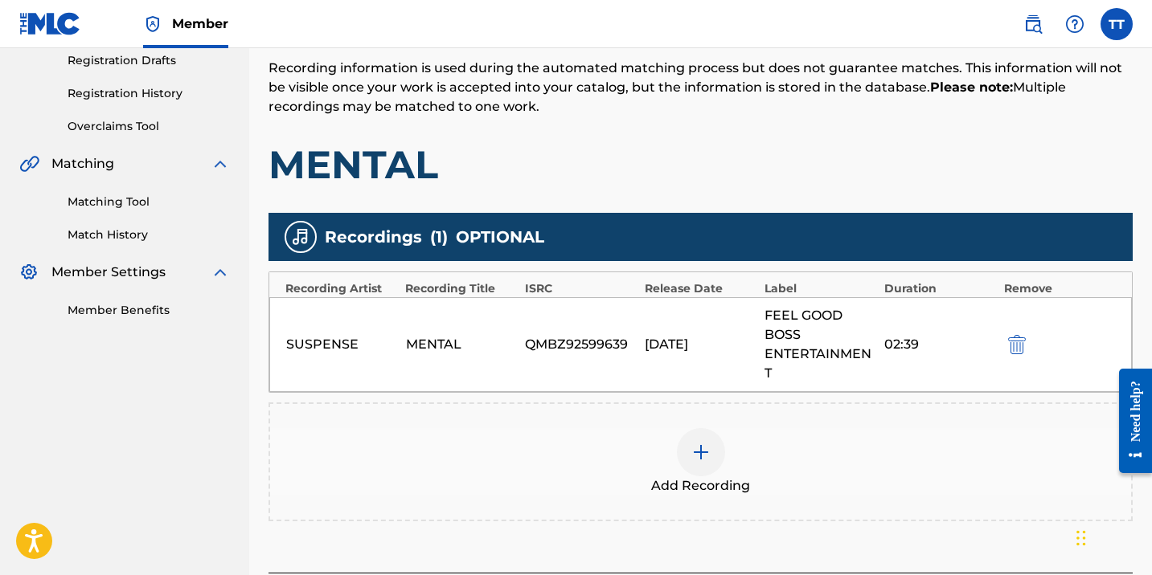
scroll to position [407, 0]
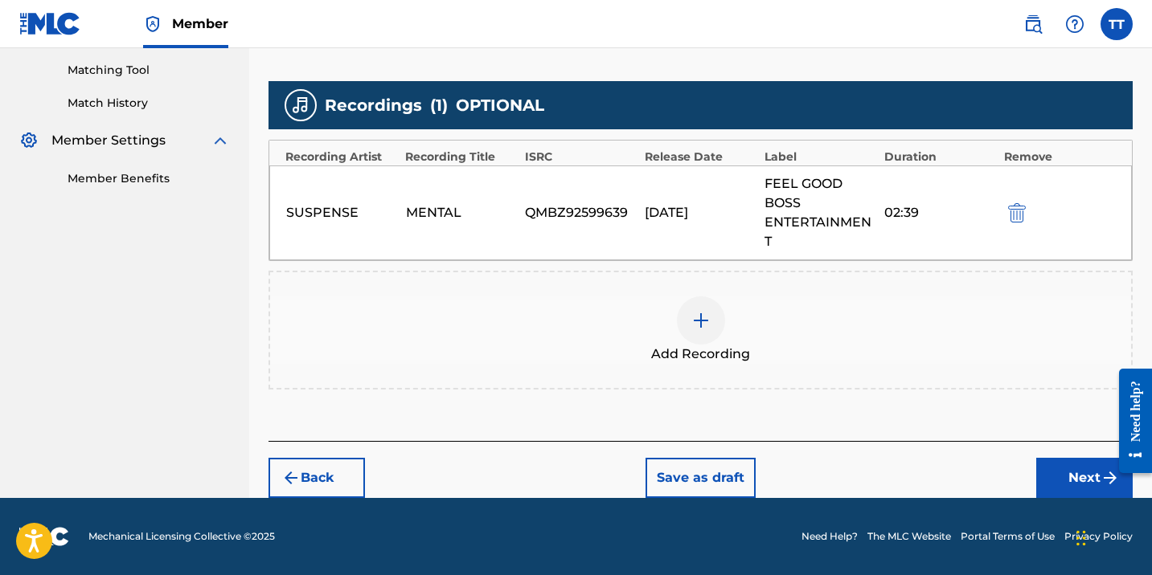
click at [1071, 472] on button "Next" at bounding box center [1084, 478] width 96 height 40
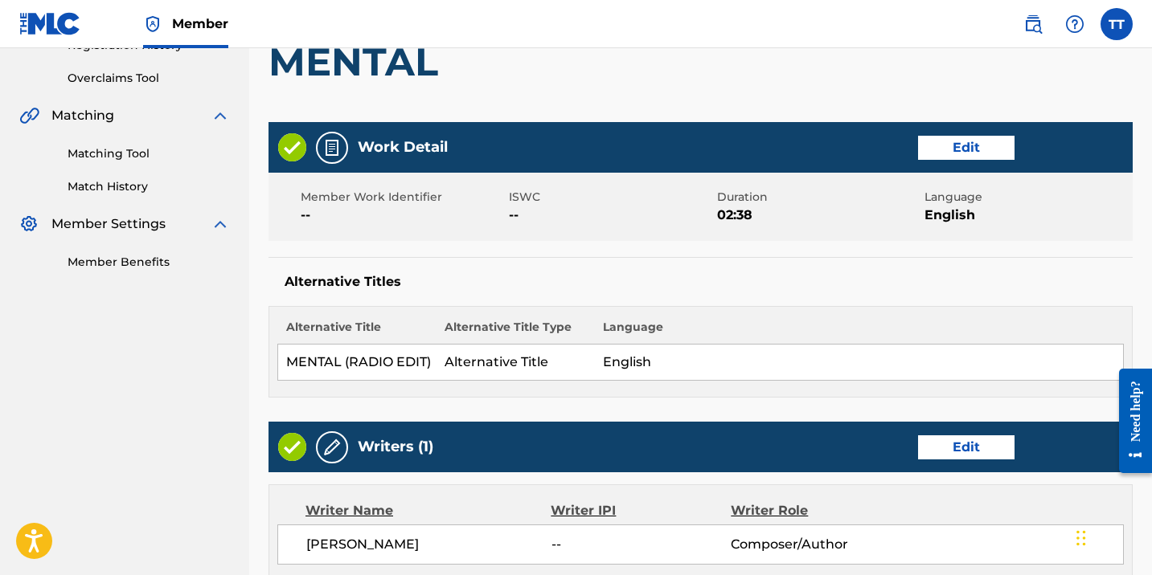
scroll to position [310, 0]
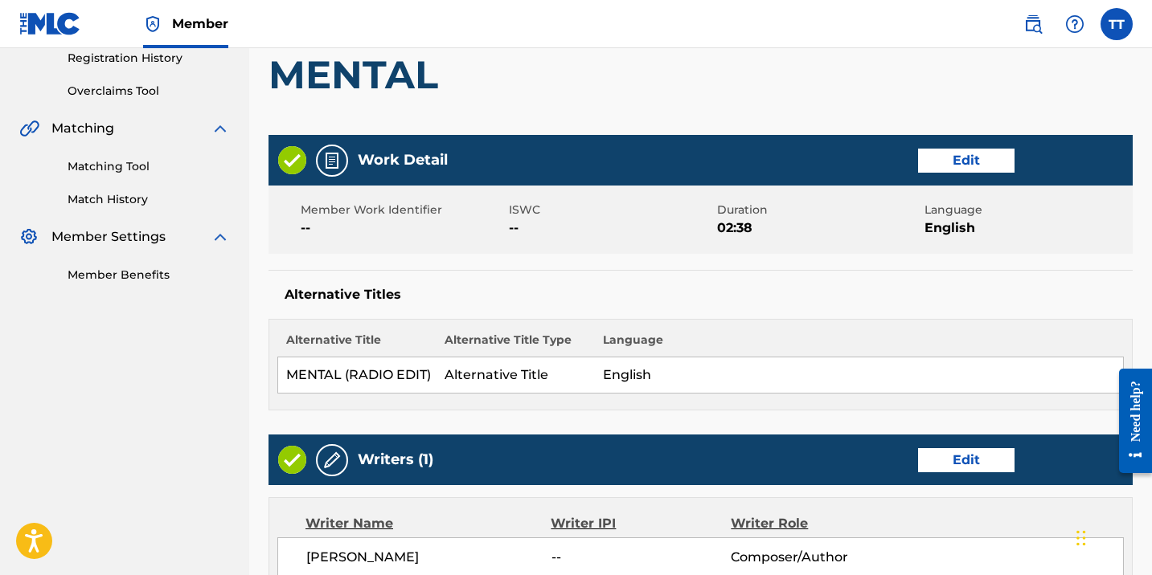
click at [958, 158] on button "Edit" at bounding box center [966, 161] width 96 height 24
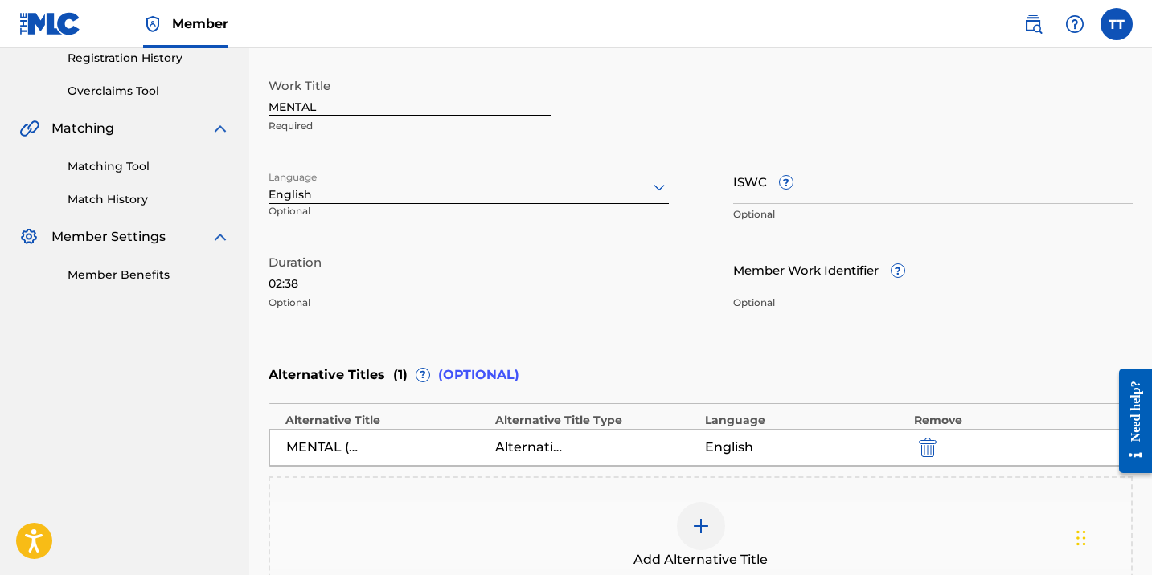
click at [420, 260] on input "02:38" at bounding box center [468, 270] width 400 height 46
click at [422, 274] on input "02:38" at bounding box center [468, 270] width 400 height 46
click at [422, 284] on input "02:38" at bounding box center [468, 270] width 400 height 46
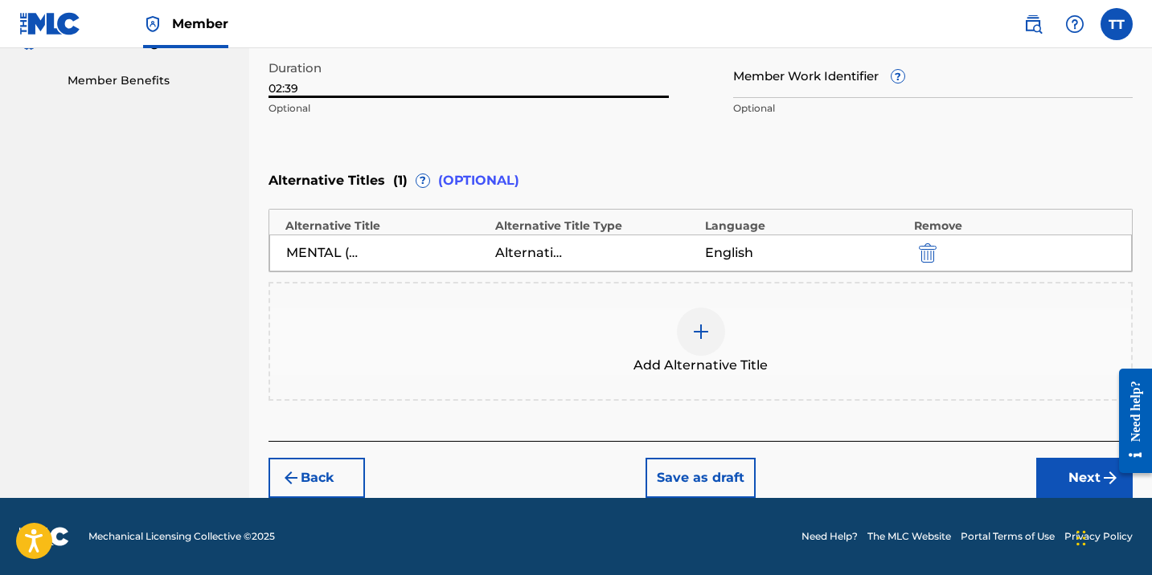
type input "02:39"
click at [1053, 462] on button "Next" at bounding box center [1084, 478] width 96 height 40
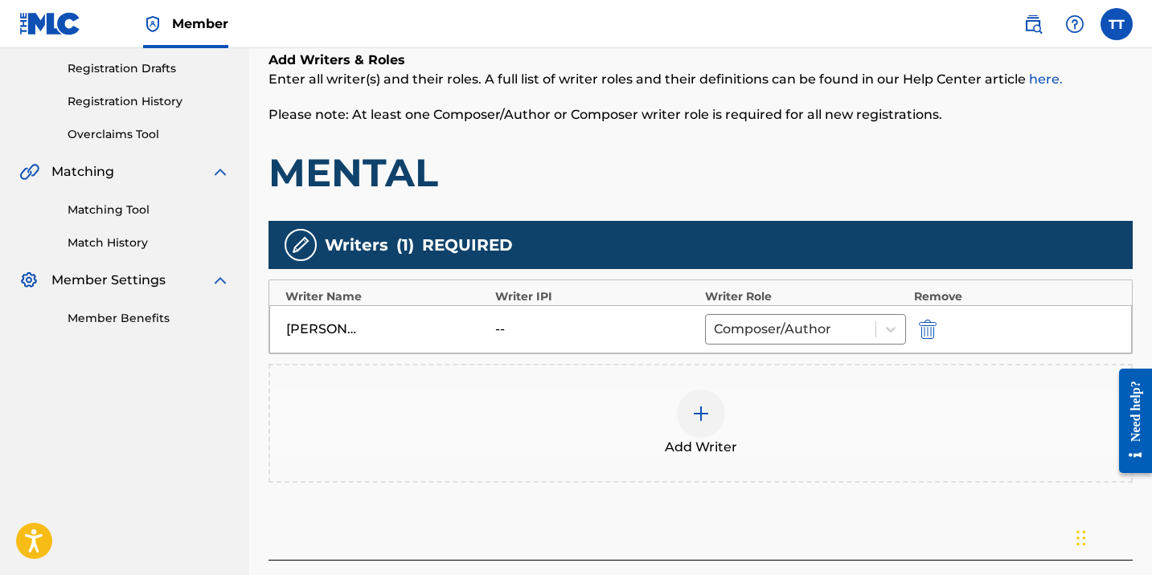
scroll to position [386, 0]
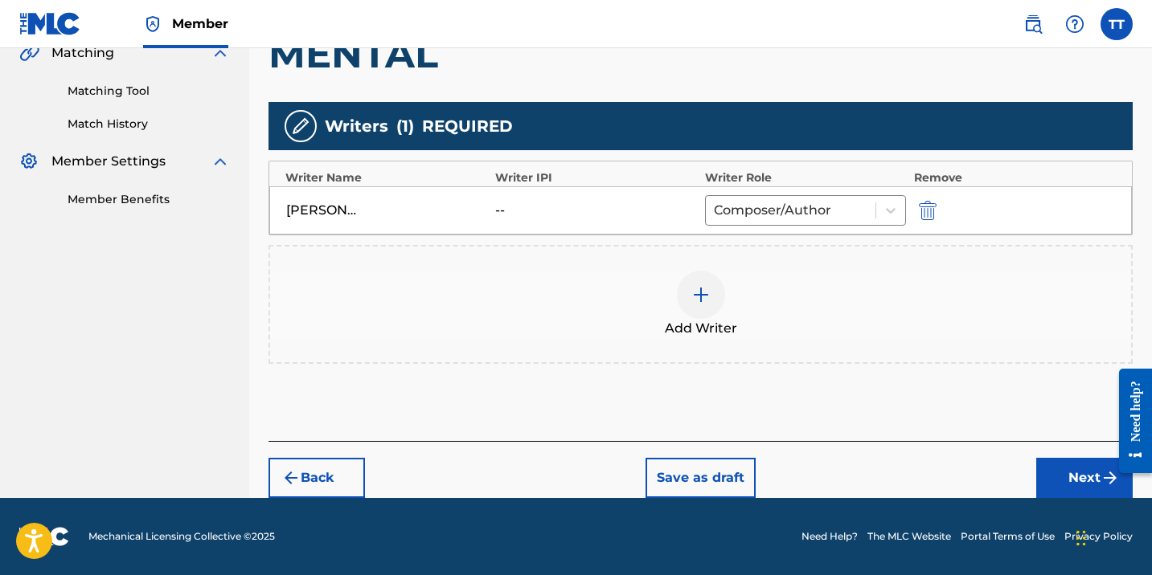
click at [1045, 450] on div "Back Save as draft Next" at bounding box center [700, 469] width 864 height 57
click at [1051, 470] on button "Next" at bounding box center [1084, 478] width 96 height 40
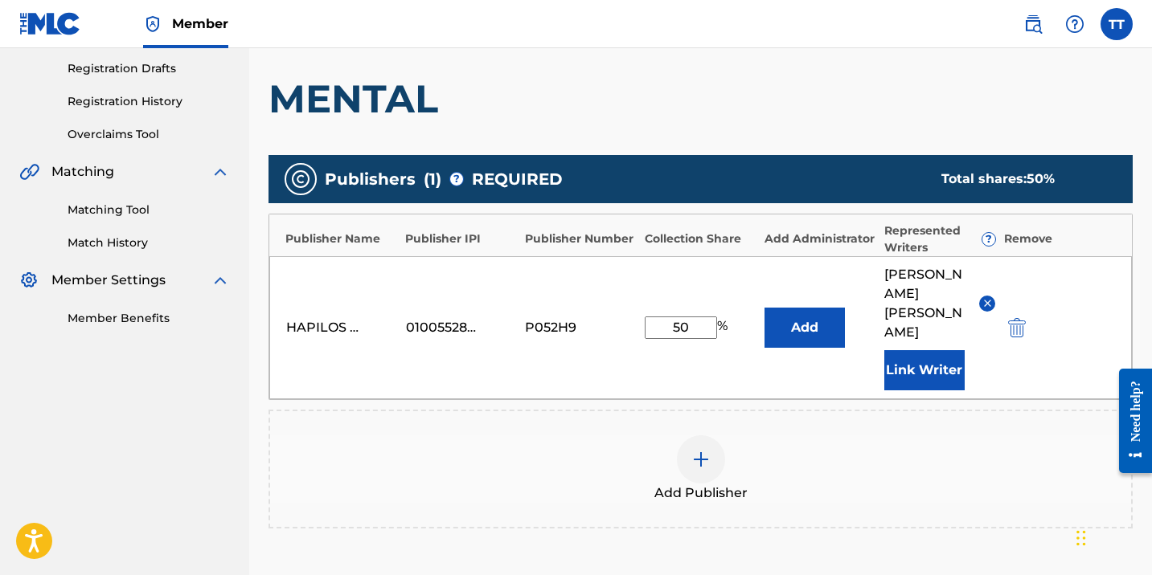
scroll to position [461, 0]
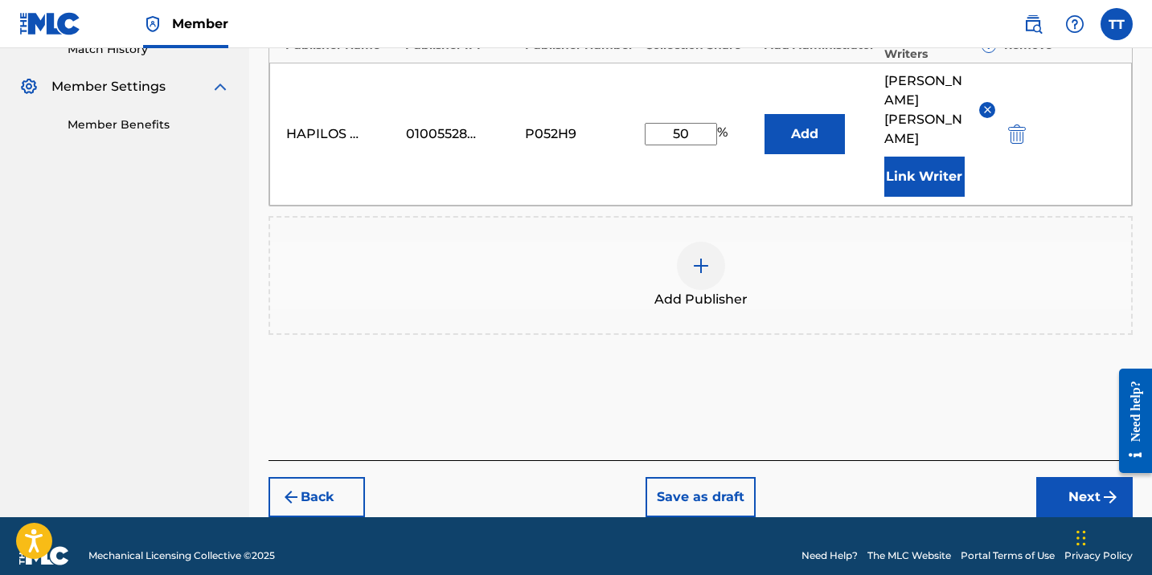
click at [1056, 477] on button "Next" at bounding box center [1084, 497] width 96 height 40
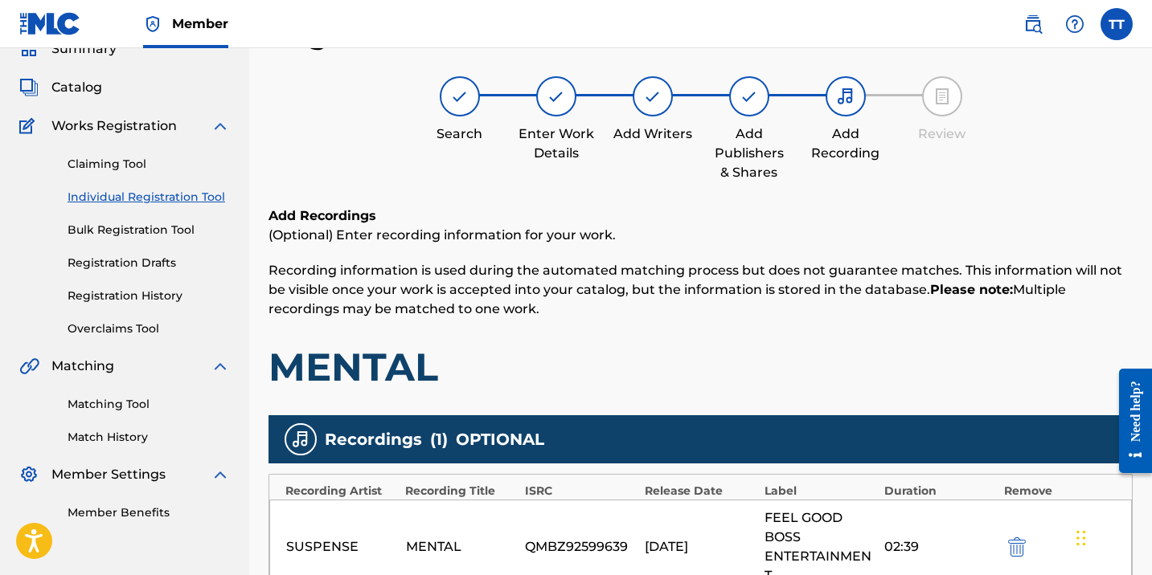
scroll to position [407, 0]
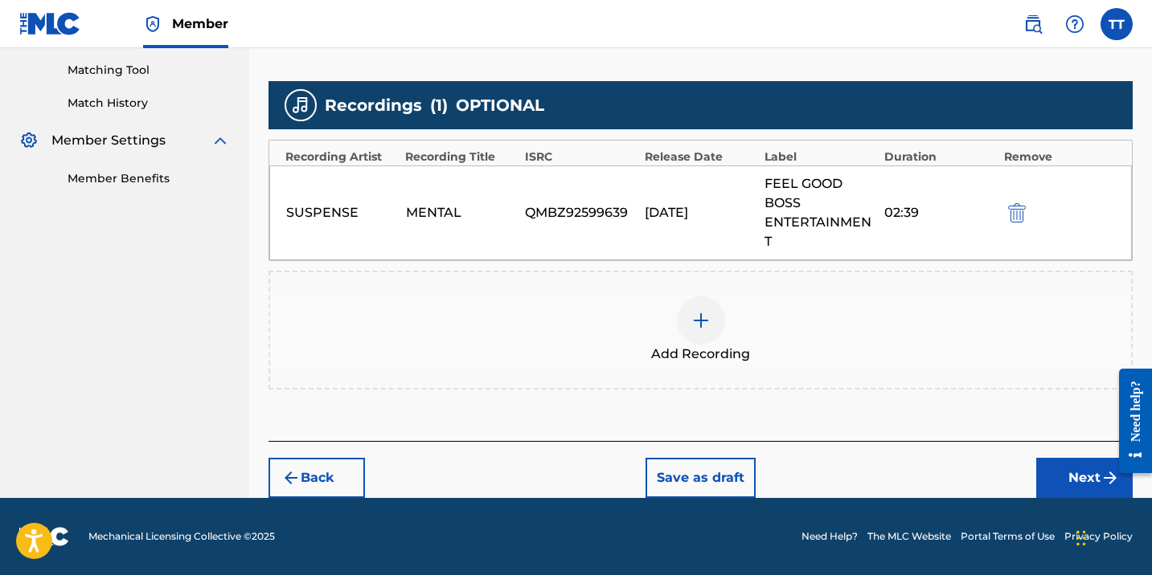
click at [1022, 455] on div "Back Save as draft Next" at bounding box center [700, 469] width 864 height 57
click at [1051, 482] on button "Next" at bounding box center [1084, 478] width 96 height 40
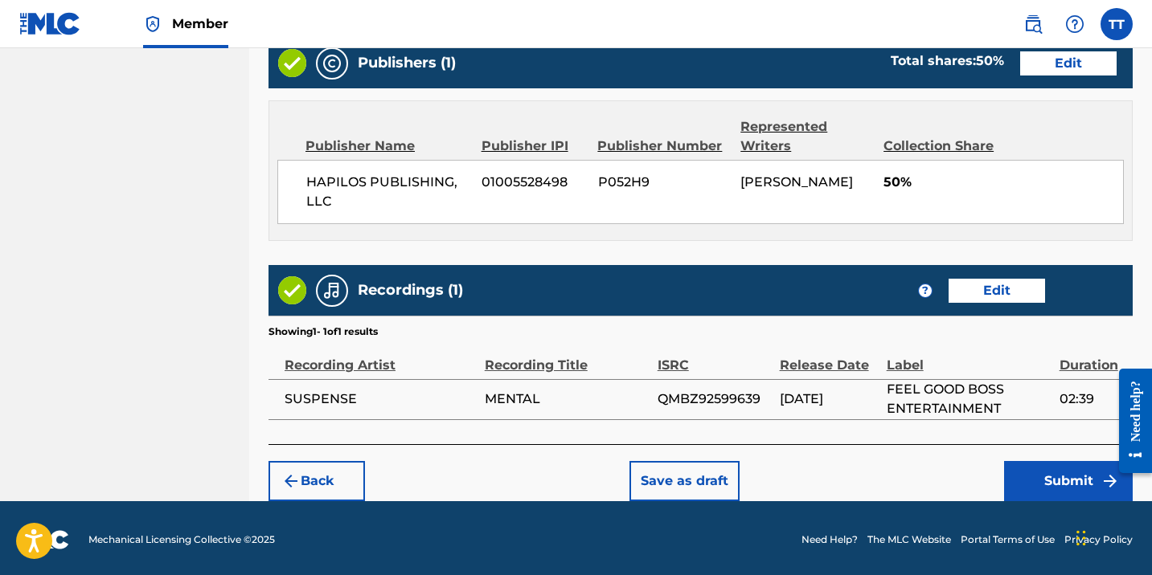
scroll to position [893, 0]
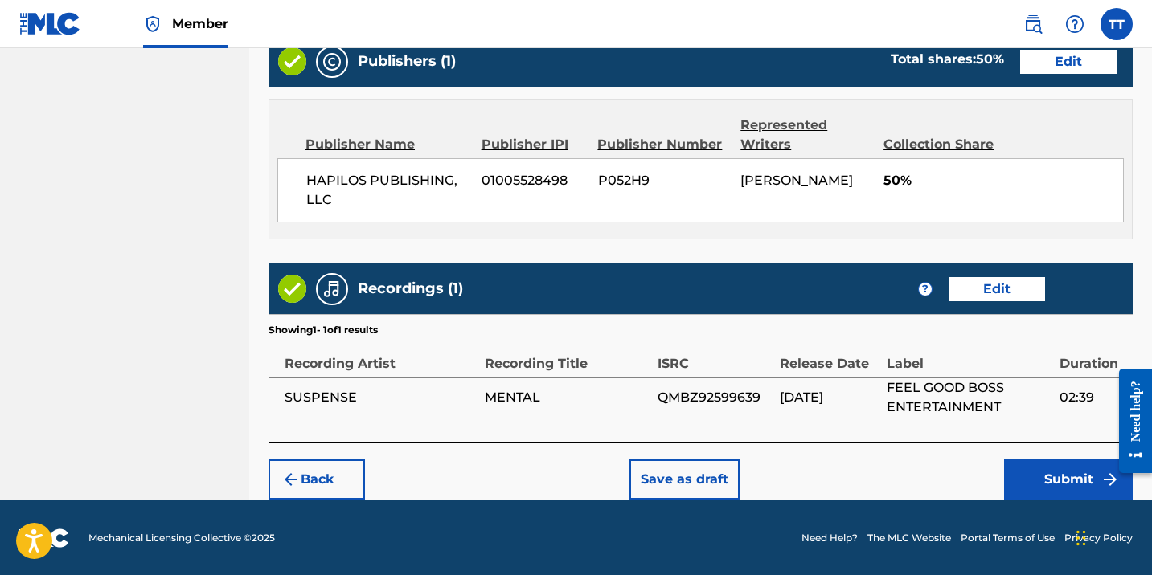
click at [1034, 460] on button "Submit" at bounding box center [1068, 480] width 129 height 40
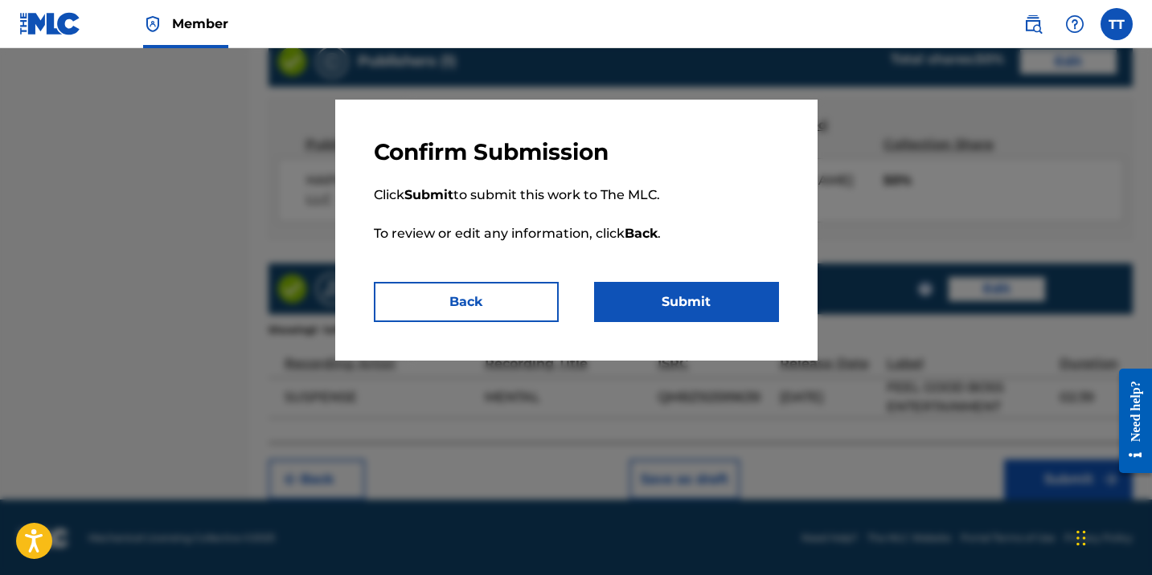
click at [723, 297] on button "Submit" at bounding box center [686, 302] width 185 height 40
